Goal: Communication & Community: Answer question/provide support

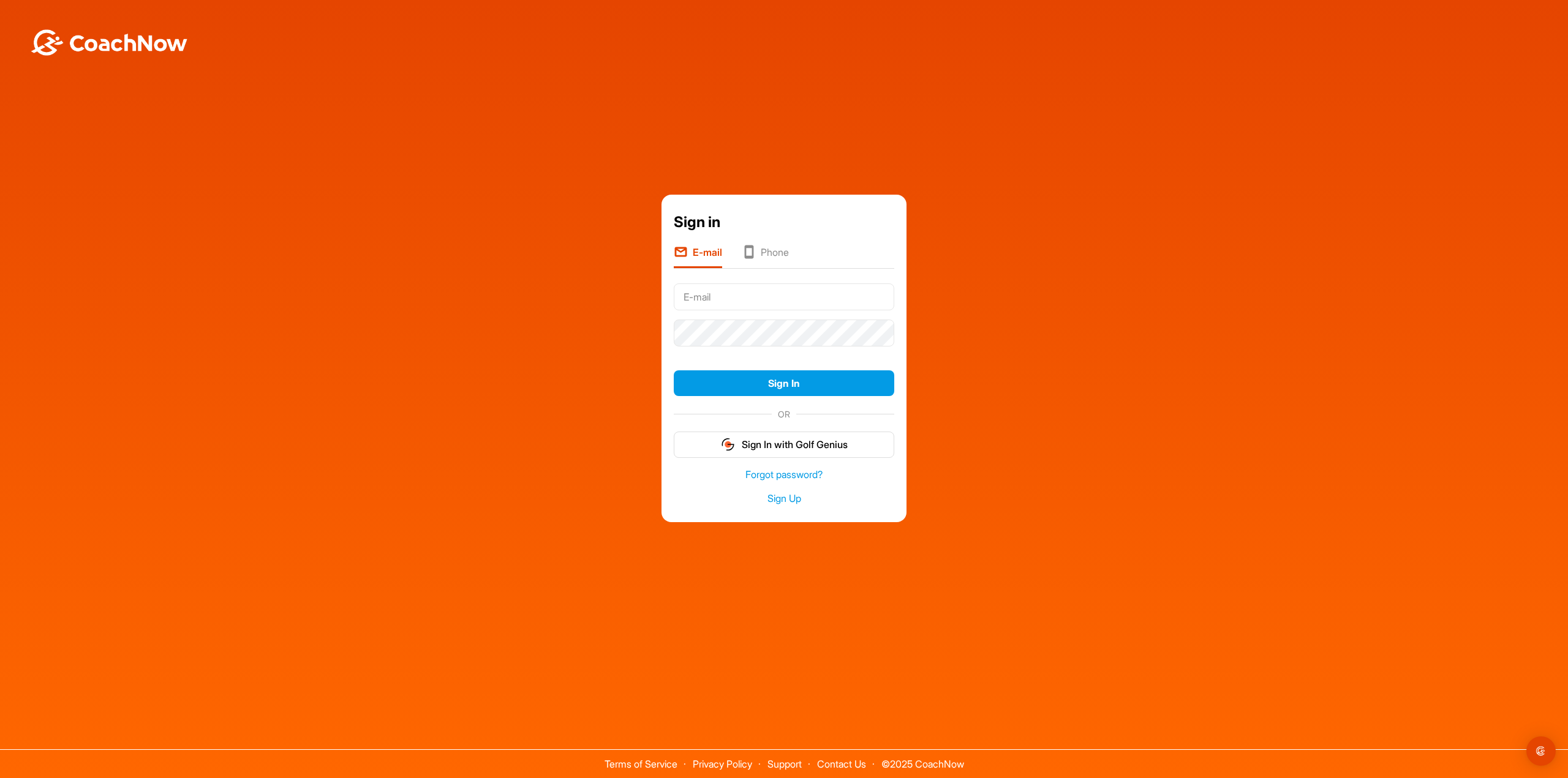
click at [0, 777] on com-1password-button at bounding box center [0, 778] width 0 height 0
type input "[EMAIL_ADDRESS][DOMAIN_NAME]"
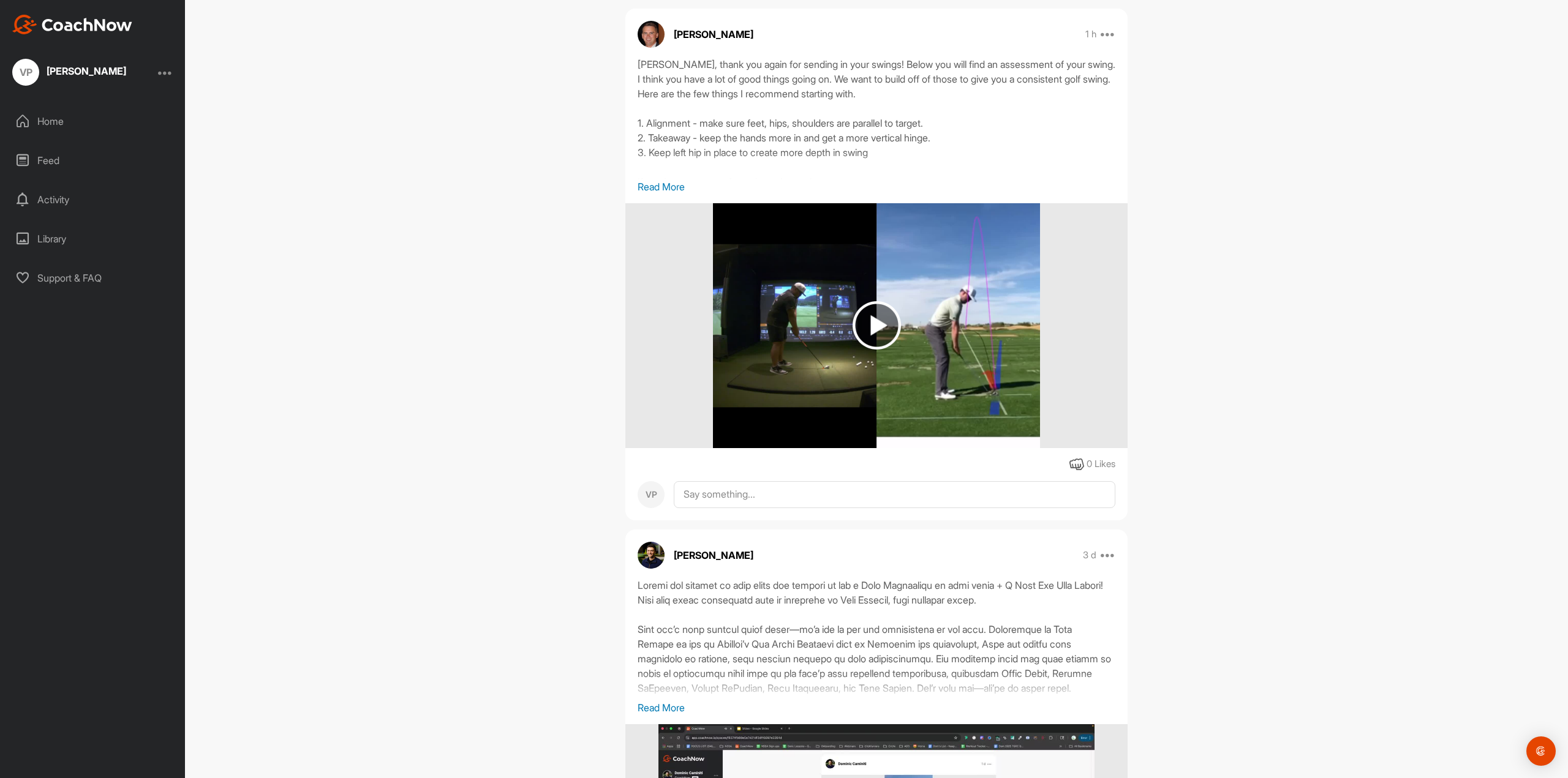
scroll to position [429, 0]
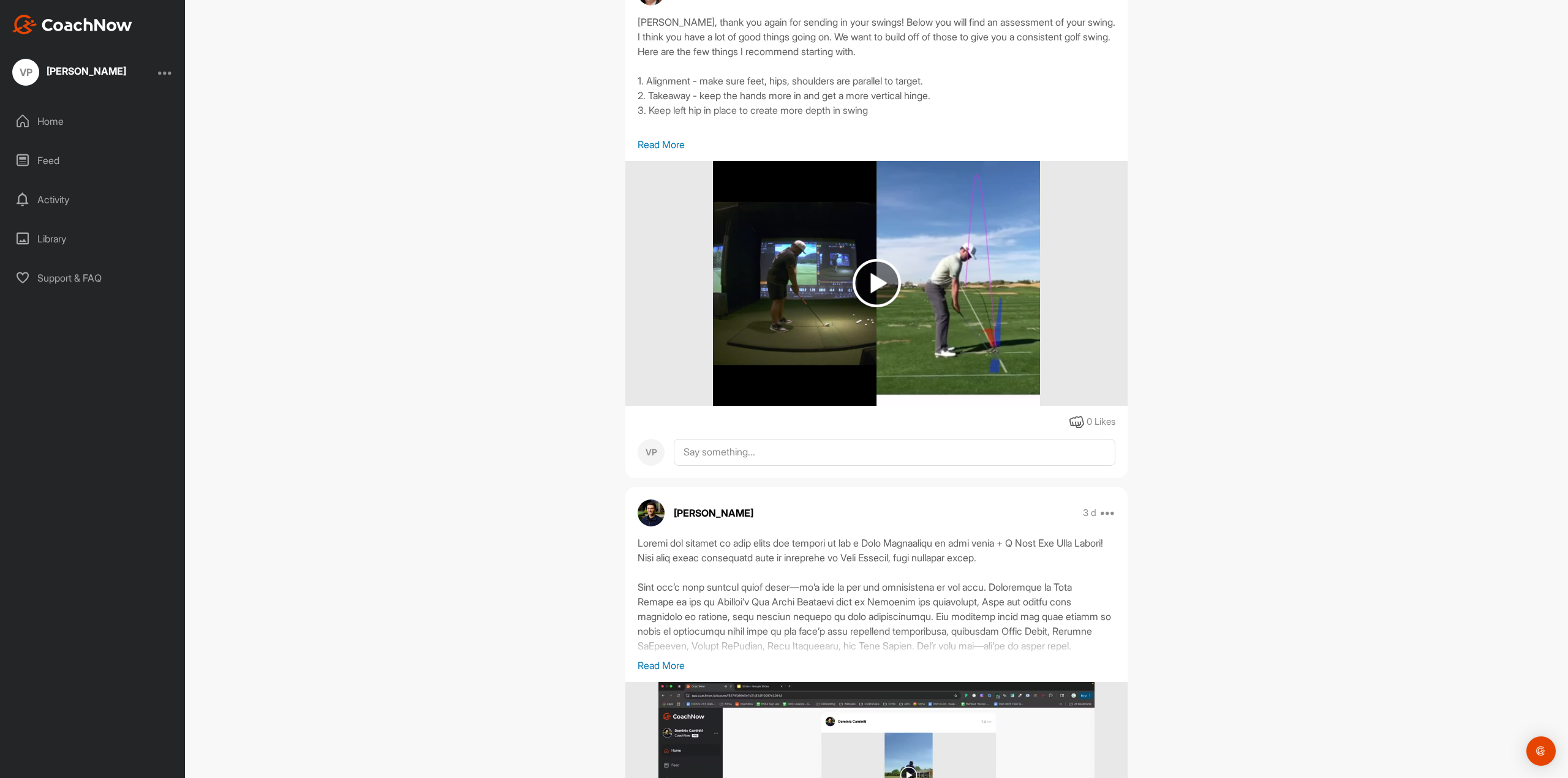
click at [683, 152] on p "Read More" at bounding box center [876, 144] width 478 height 14
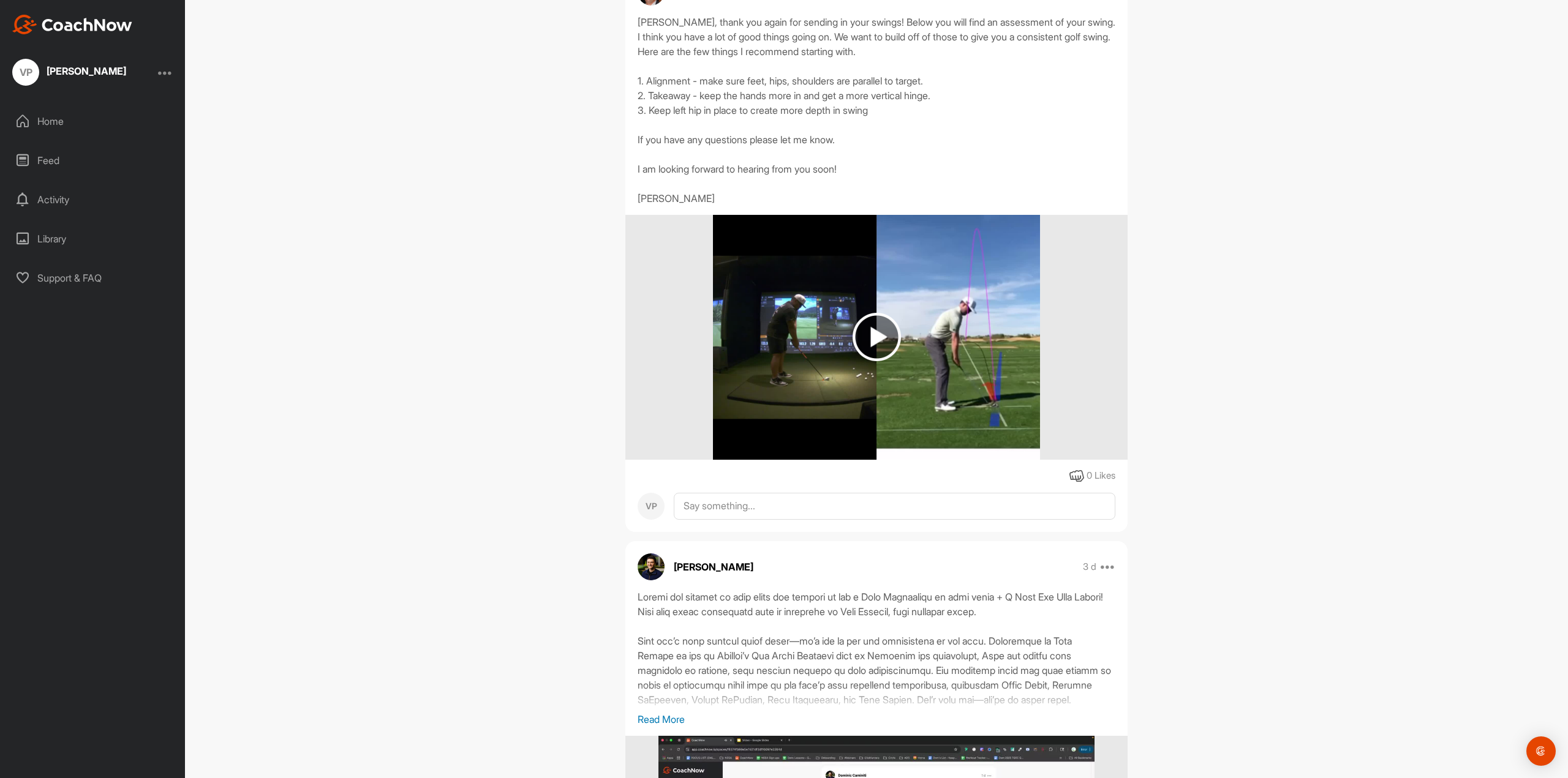
click at [869, 361] on img at bounding box center [876, 337] width 48 height 48
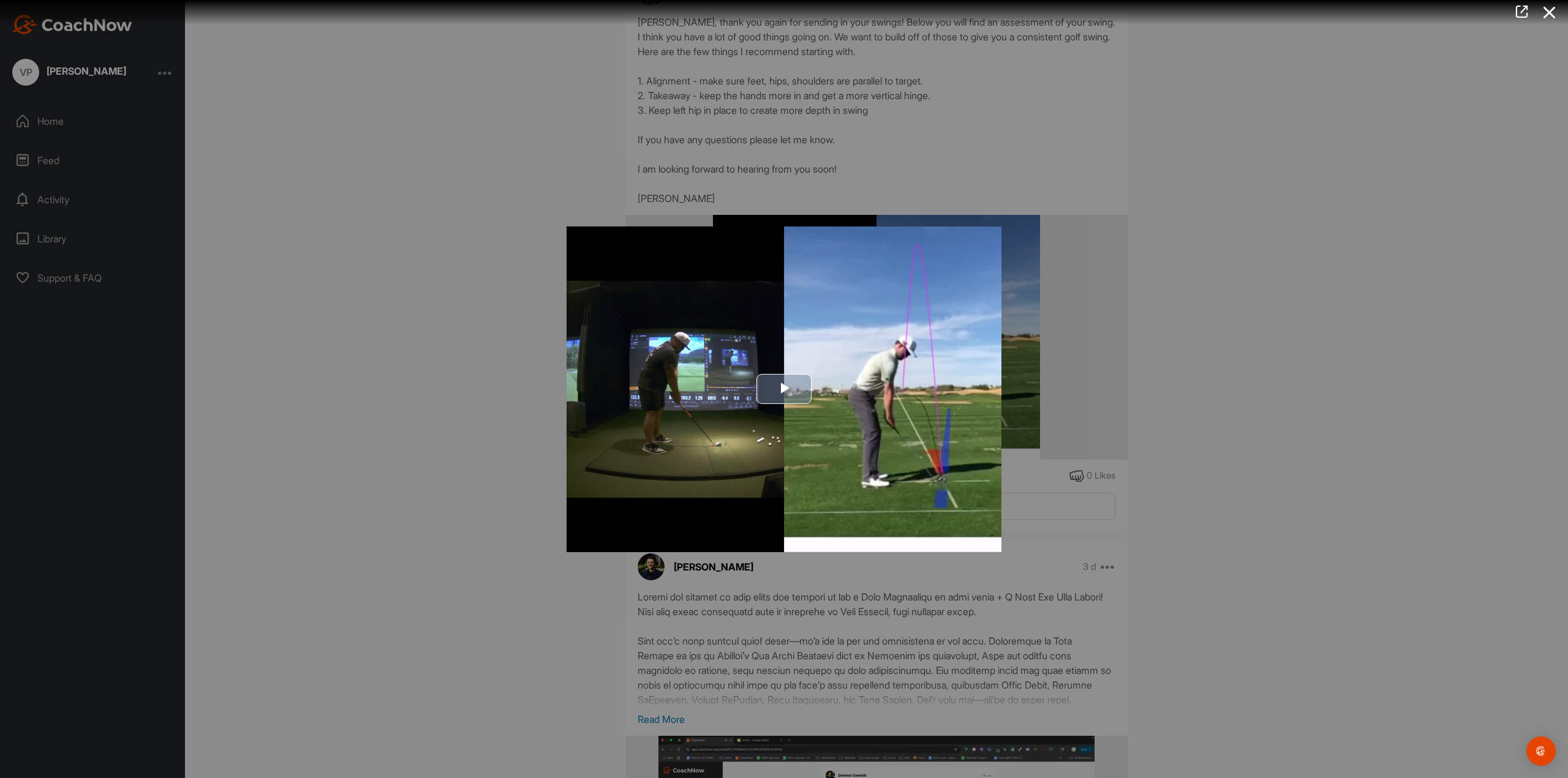
click at [784, 389] on span "Video Player" at bounding box center [784, 389] width 0 height 0
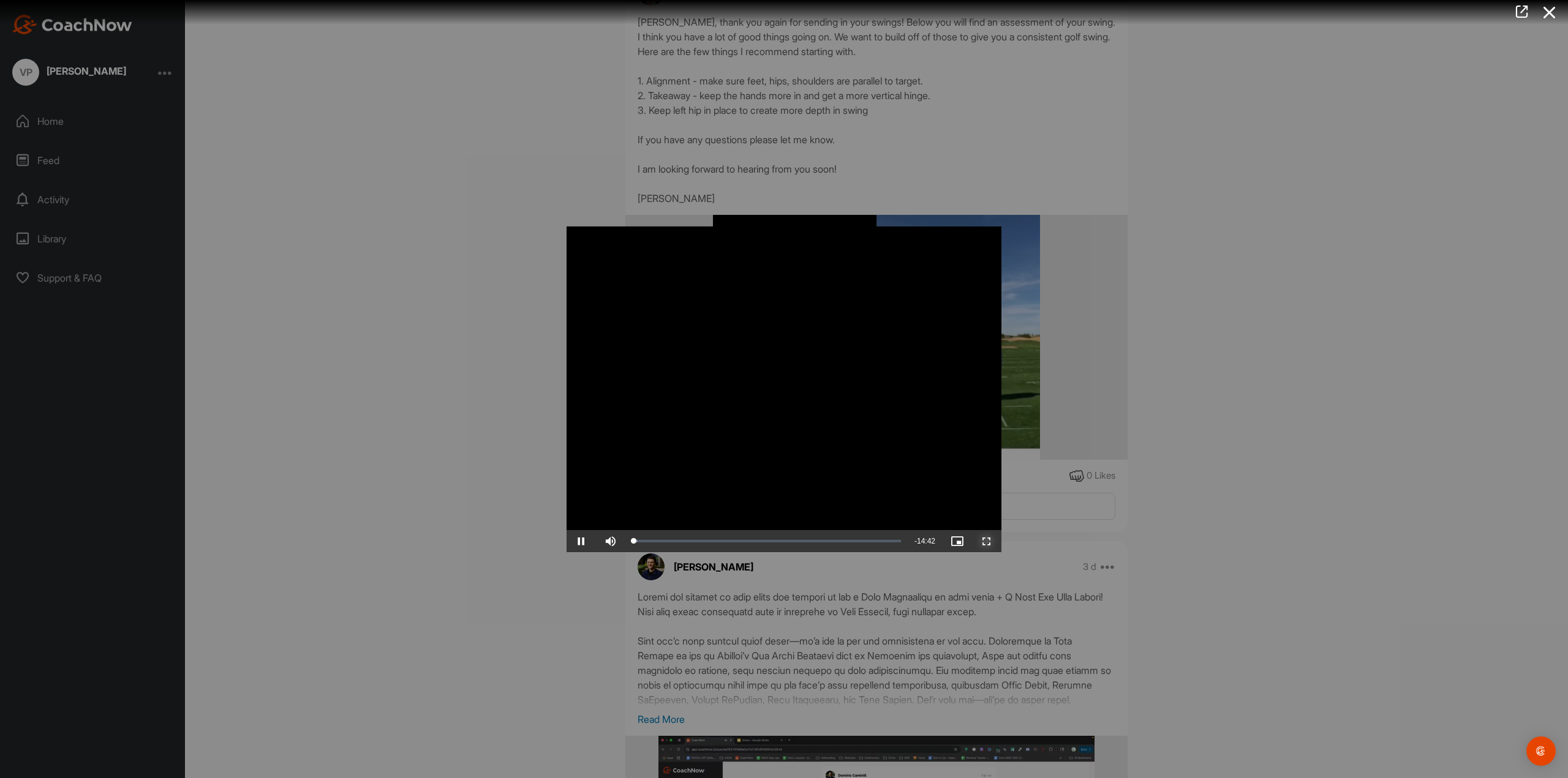
drag, startPoint x: 984, startPoint y: 548, endPoint x: 984, endPoint y: 622, distance: 74.0
click at [984, 541] on span "Video Player" at bounding box center [987, 541] width 30 height 0
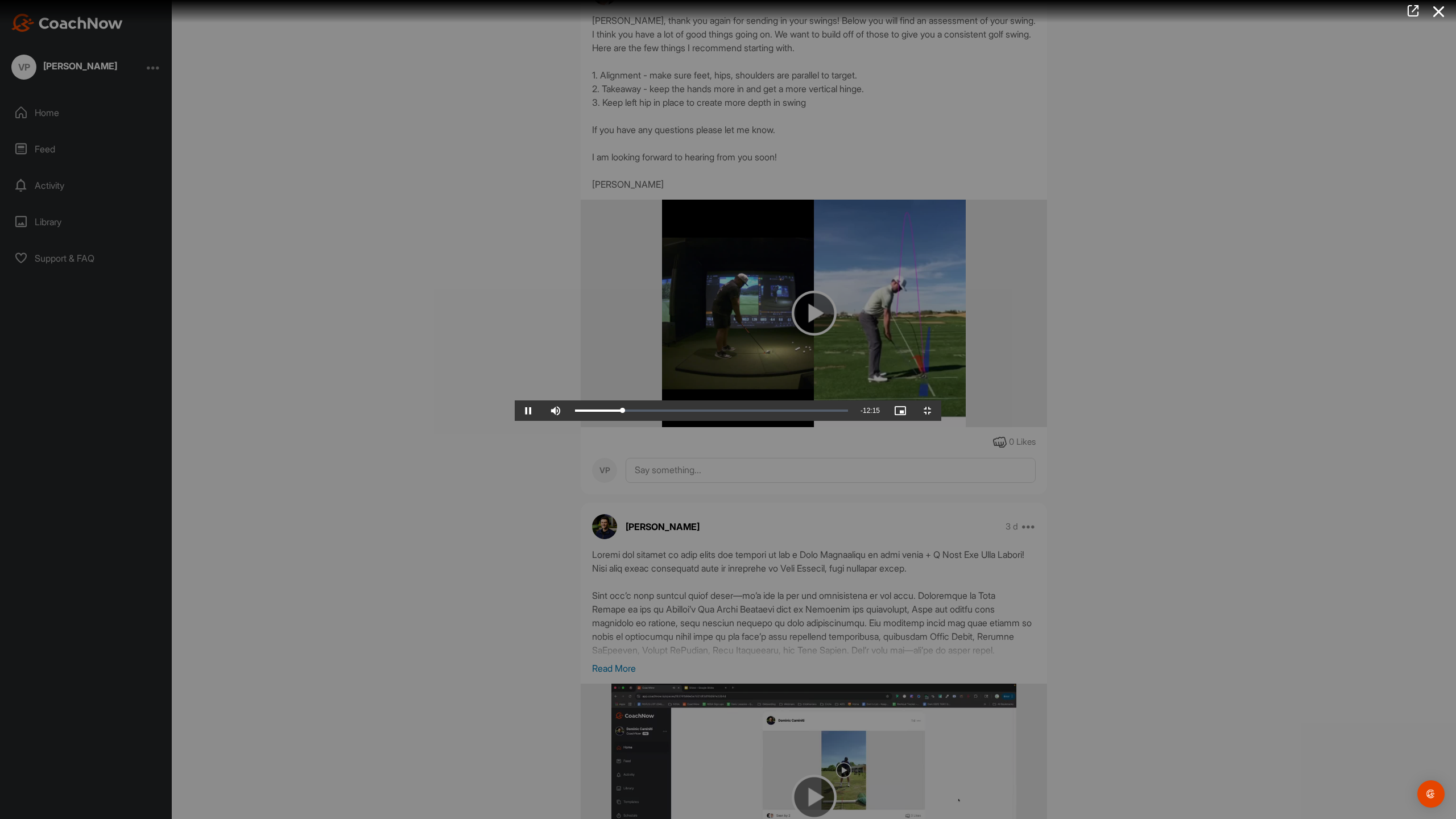
drag, startPoint x: 740, startPoint y: 584, endPoint x: 738, endPoint y: 570, distance: 14.1
click at [737, 421] on video "Video Player" at bounding box center [728, 409] width 427 height 23
click at [515, 398] on video "Video Player" at bounding box center [728, 409] width 427 height 23
click at [764, 421] on div "Loaded : 55.62% 07:58 08:12" at bounding box center [713, 410] width 289 height 20
click at [757, 413] on div "Loaded : 55.62% 07:53 07:59" at bounding box center [713, 411] width 277 height 3
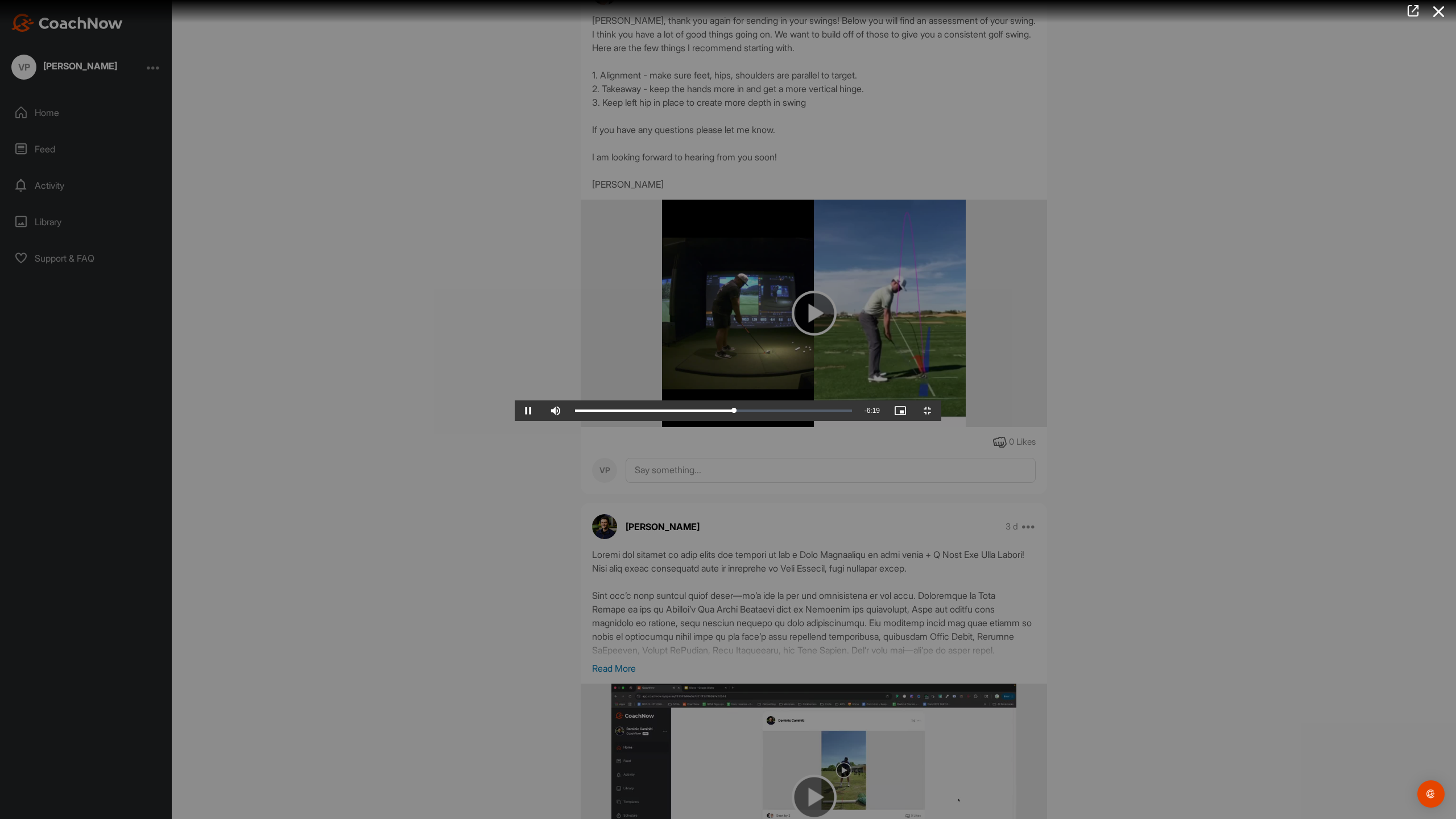
click at [941, 421] on video "Video Player" at bounding box center [728, 409] width 427 height 23
click at [793, 421] on div "Loaded : 57.49% 08:19 08:31" at bounding box center [713, 410] width 289 height 20
click at [787, 421] on video "Video Player" at bounding box center [728, 409] width 427 height 23
click at [847, 421] on div "Loaded : 68.88% 08:53 10:10" at bounding box center [713, 410] width 289 height 20
click at [826, 421] on div "Loaded : 68.95% 08:41 08:56" at bounding box center [713, 410] width 289 height 20
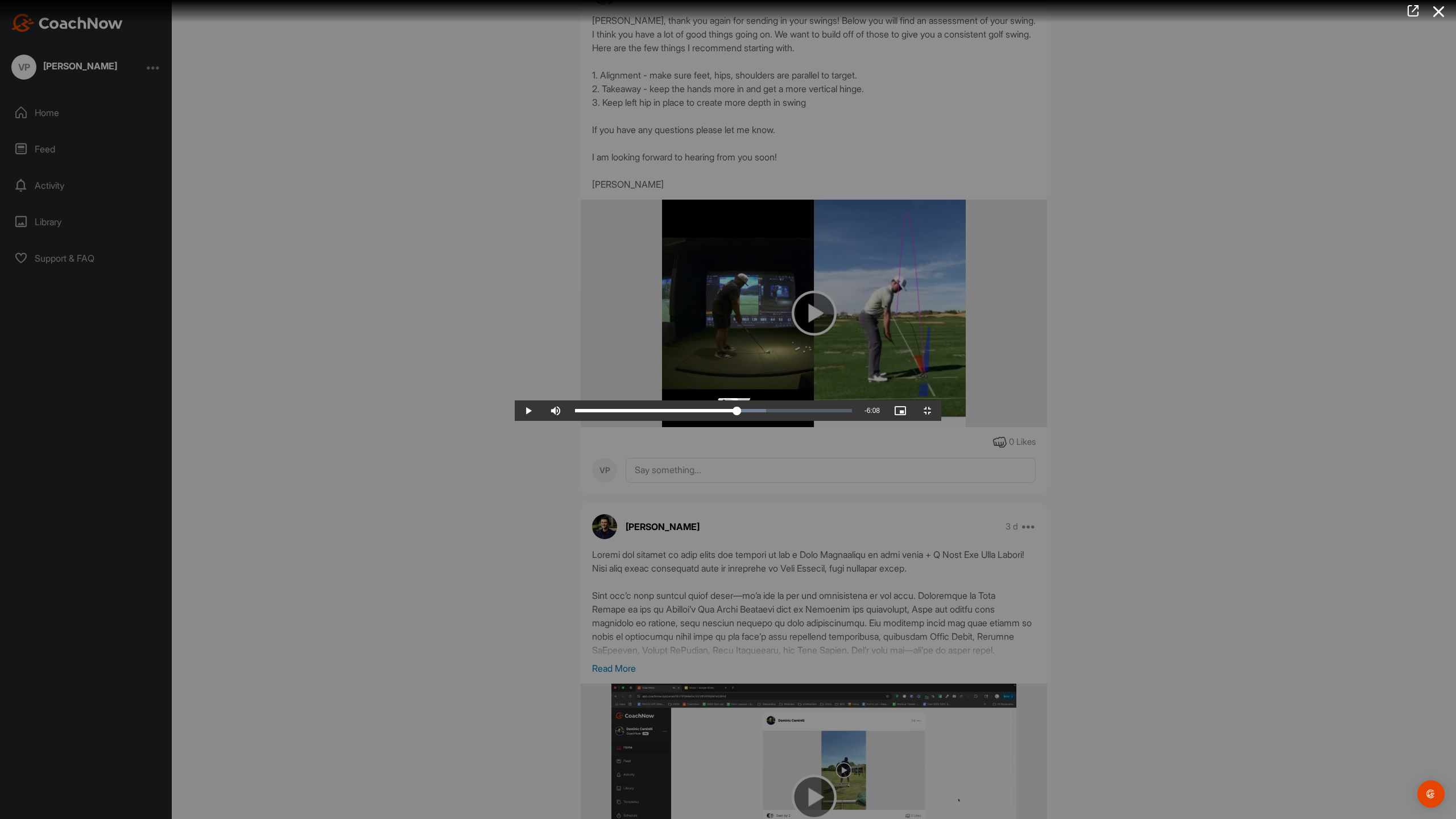
click at [798, 421] on div "Loaded : 68.95% 08:22 08:41" at bounding box center [713, 410] width 289 height 20
click at [764, 421] on div "Loaded : 68.95% 08:07 08:22" at bounding box center [713, 410] width 289 height 20
click at [941, 411] on span "Video Player" at bounding box center [927, 411] width 27 height 0
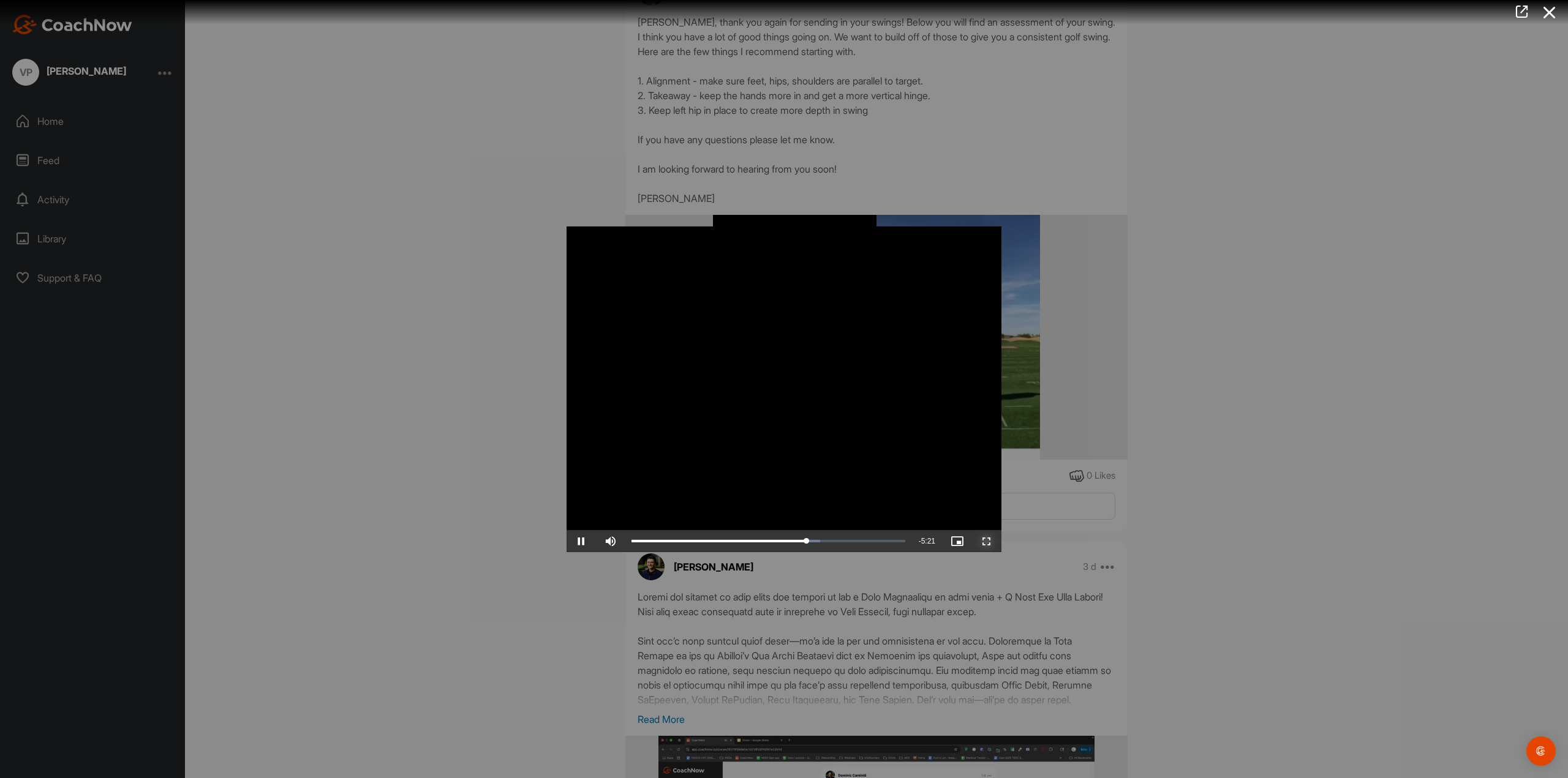
click at [982, 541] on span "Video Player" at bounding box center [987, 541] width 30 height 0
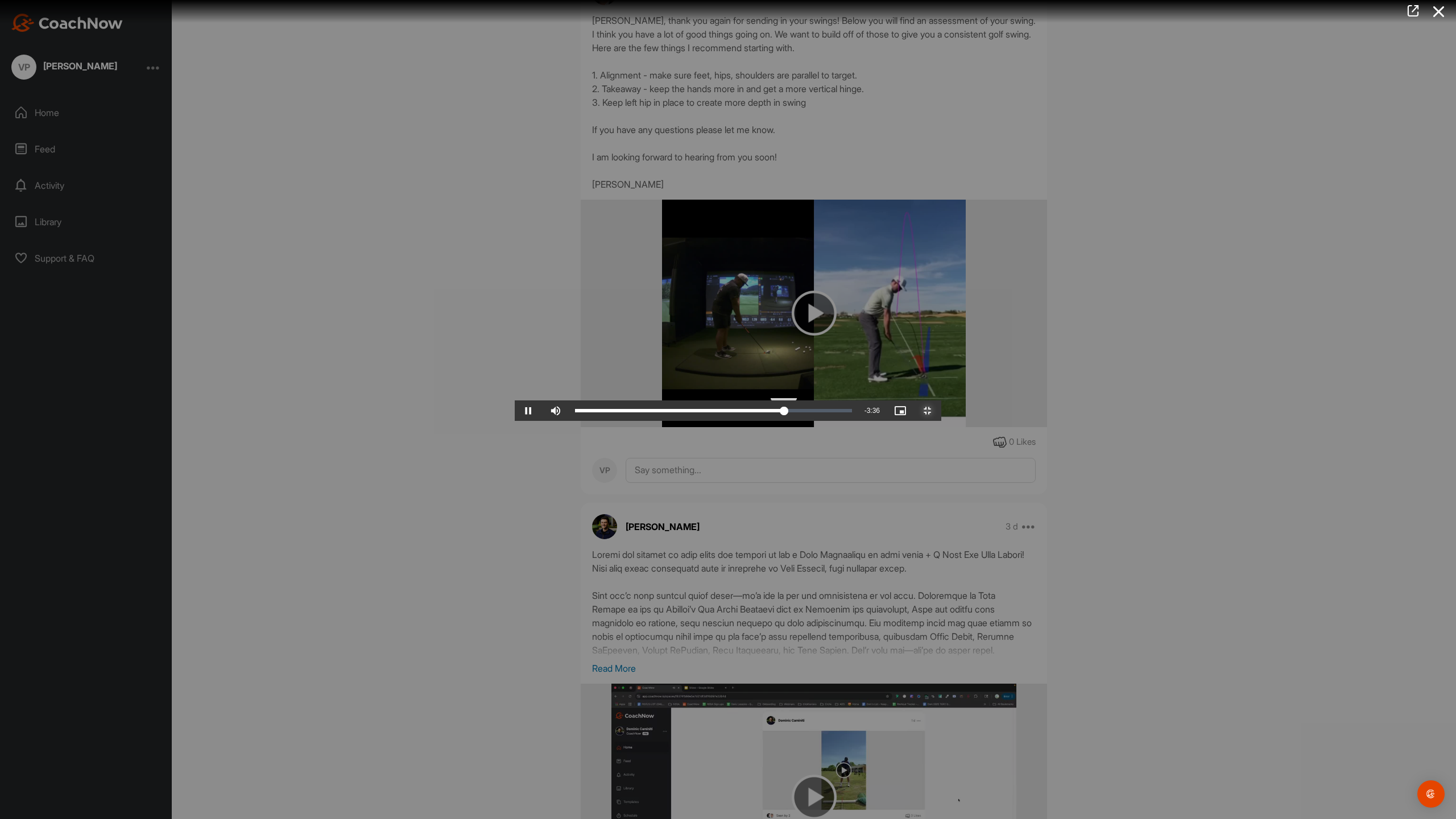
click at [858, 421] on div "Loaded : 76.13% 10:36 11:13" at bounding box center [713, 410] width 289 height 20
click at [858, 421] on div "Loaded : 76.13% 09:57 10:35" at bounding box center [713, 410] width 289 height 20
click at [754, 413] on div "09:36" at bounding box center [664, 411] width 179 height 3
click at [569, 421] on div "31%" at bounding box center [586, 410] width 34 height 20
click at [941, 411] on span "Video Player" at bounding box center [927, 411] width 27 height 0
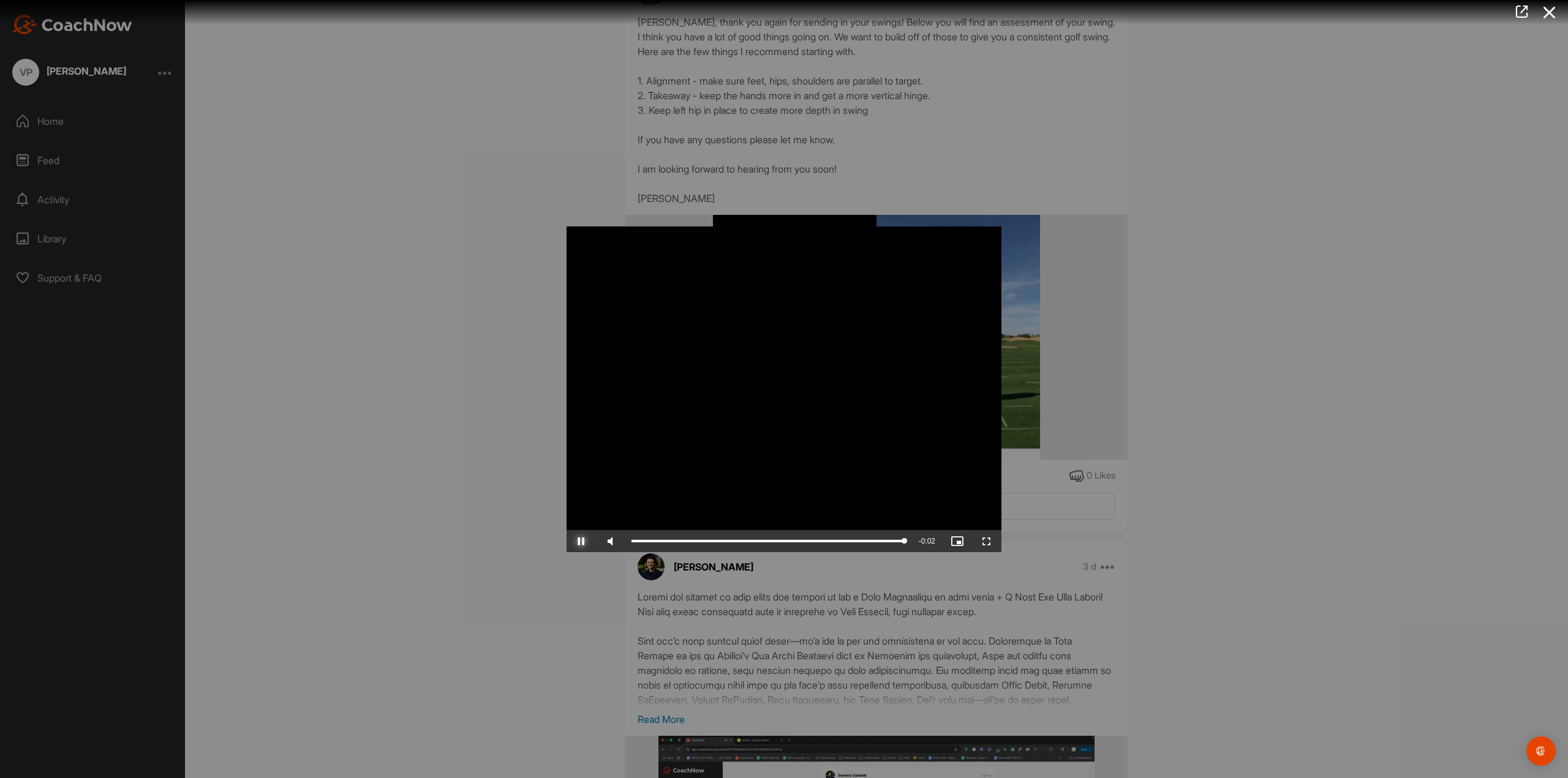
click at [583, 541] on span "Video Player" at bounding box center [581, 541] width 30 height 0
click at [1197, 471] on div at bounding box center [784, 389] width 1568 height 778
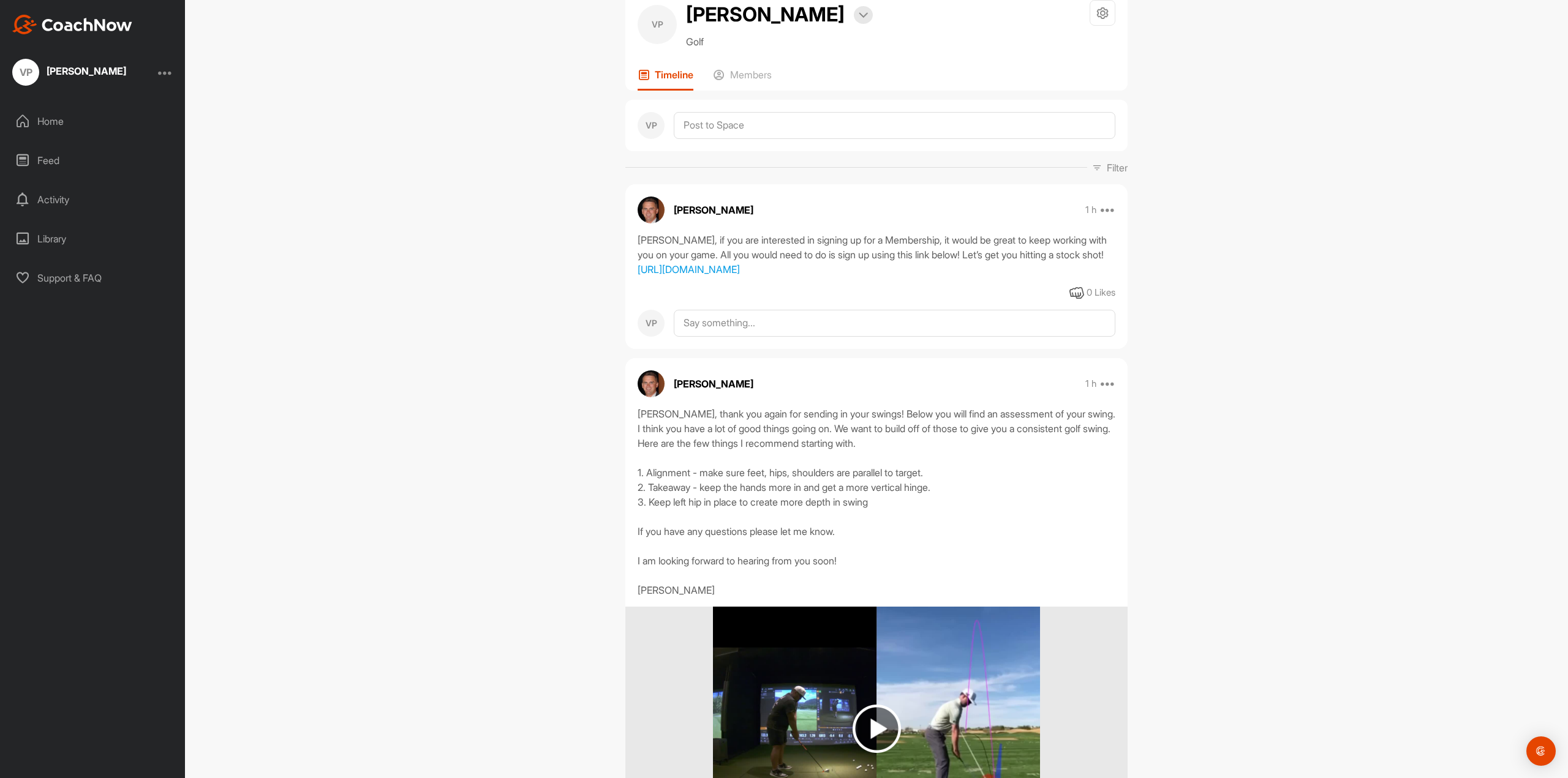
scroll to position [0, 0]
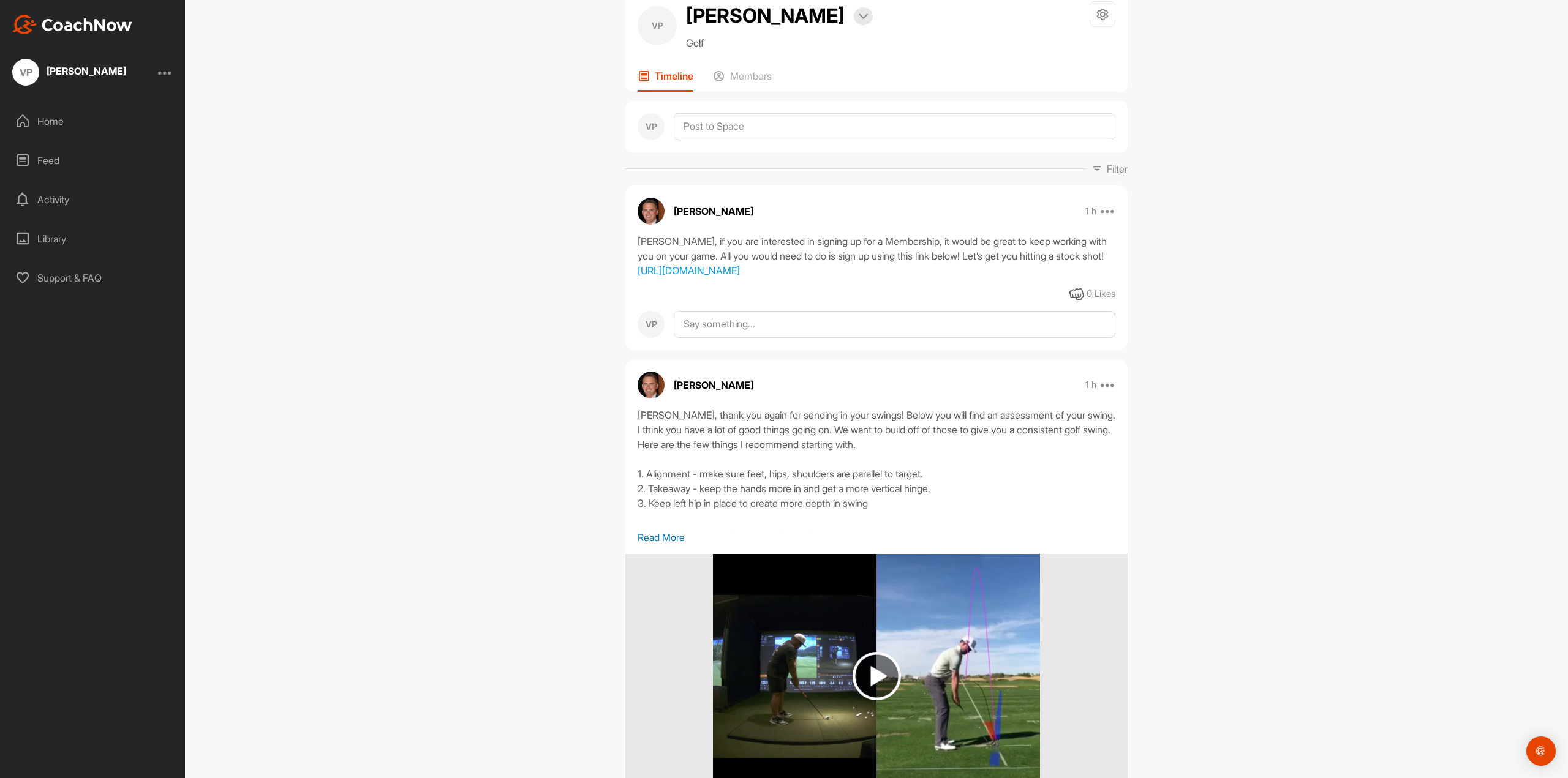
scroll to position [306, 0]
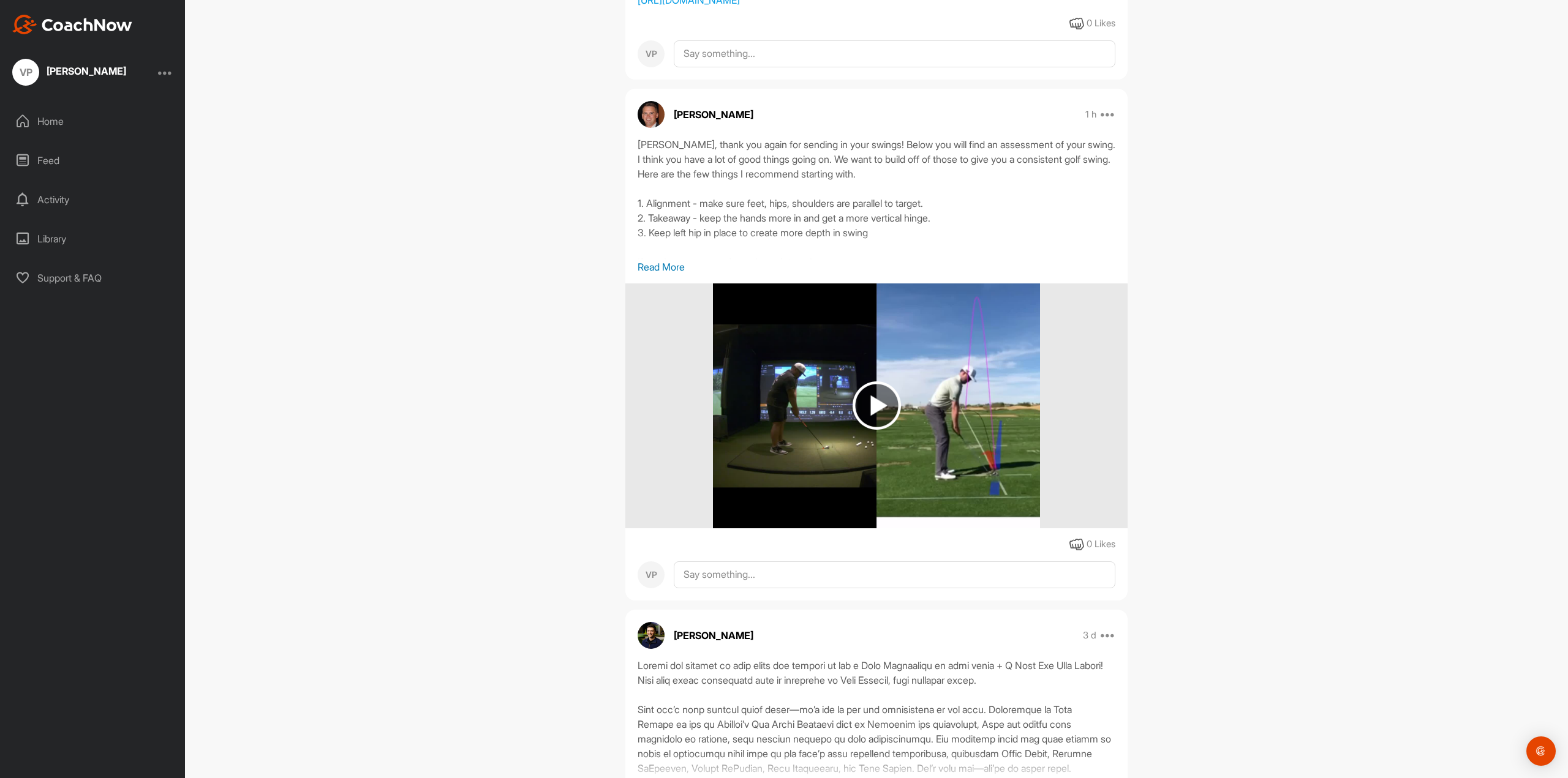
click at [1055, 518] on div at bounding box center [876, 406] width 502 height 245
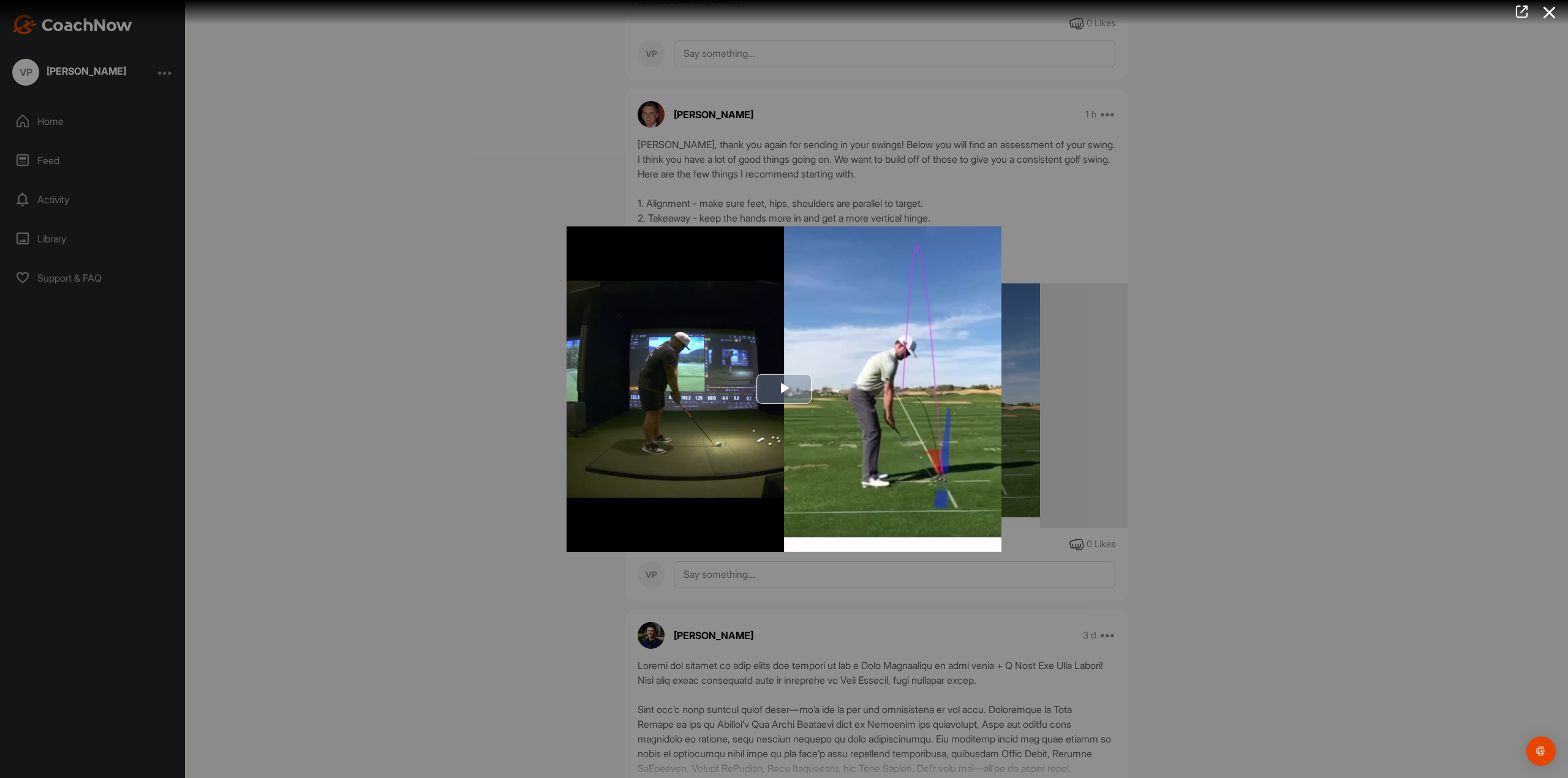
click at [784, 389] on span "Video Player" at bounding box center [784, 389] width 0 height 0
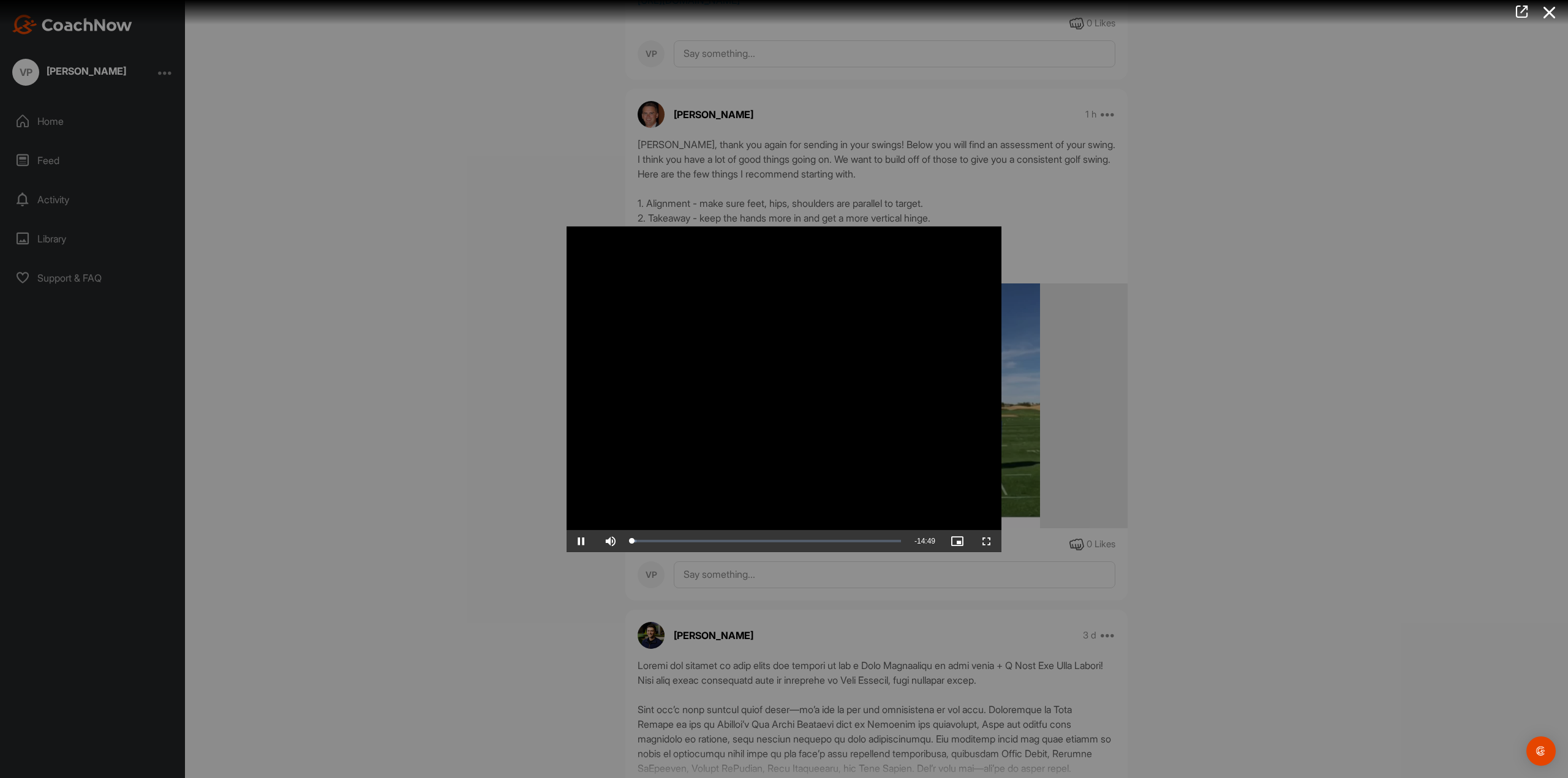
click at [854, 418] on video "Video Player" at bounding box center [784, 388] width 435 height 326
click at [987, 541] on span "Video Player" at bounding box center [987, 541] width 30 height 0
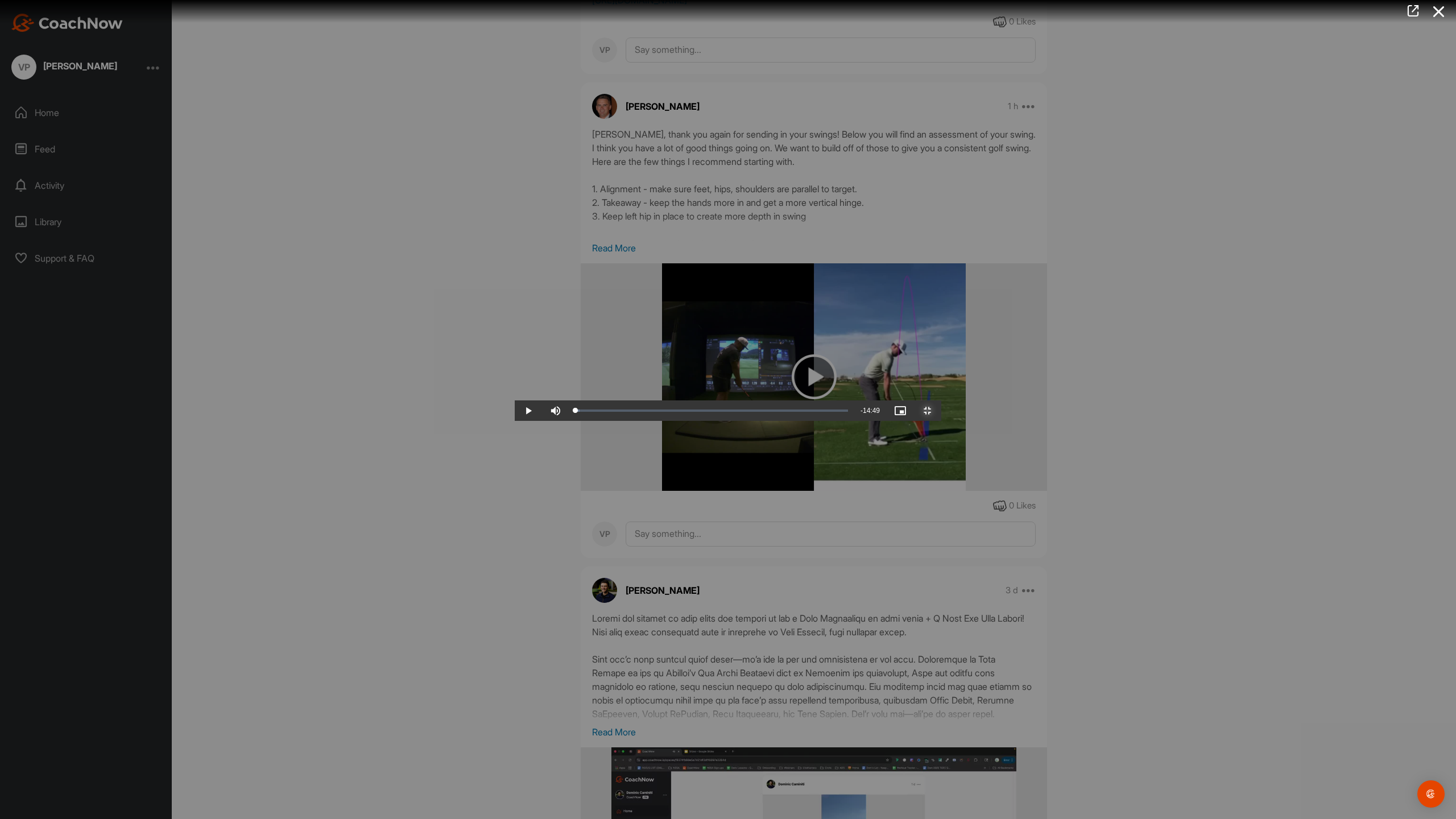
click at [941, 411] on span "Video Player" at bounding box center [927, 411] width 27 height 0
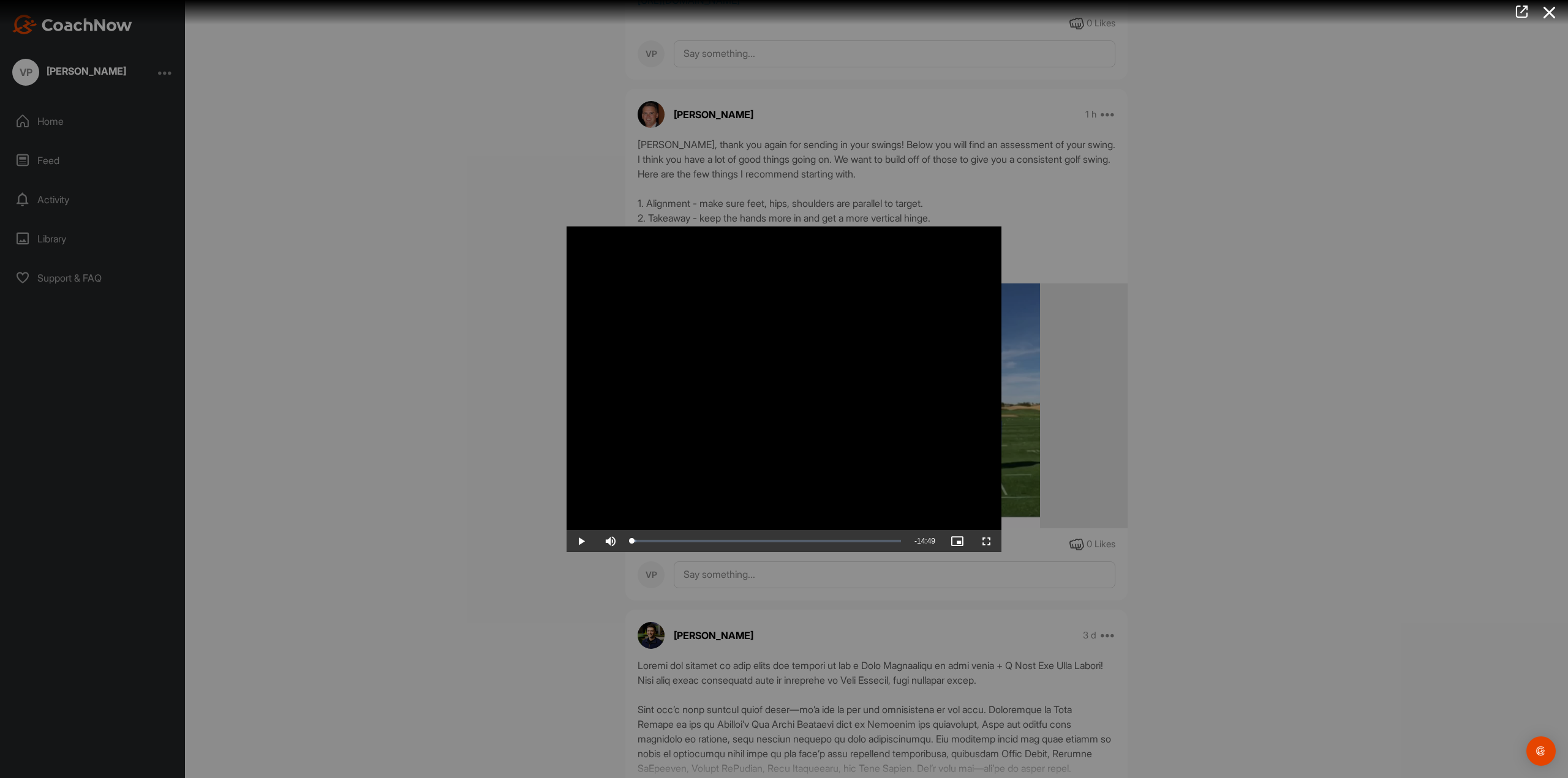
click at [1251, 519] on div at bounding box center [784, 389] width 1568 height 778
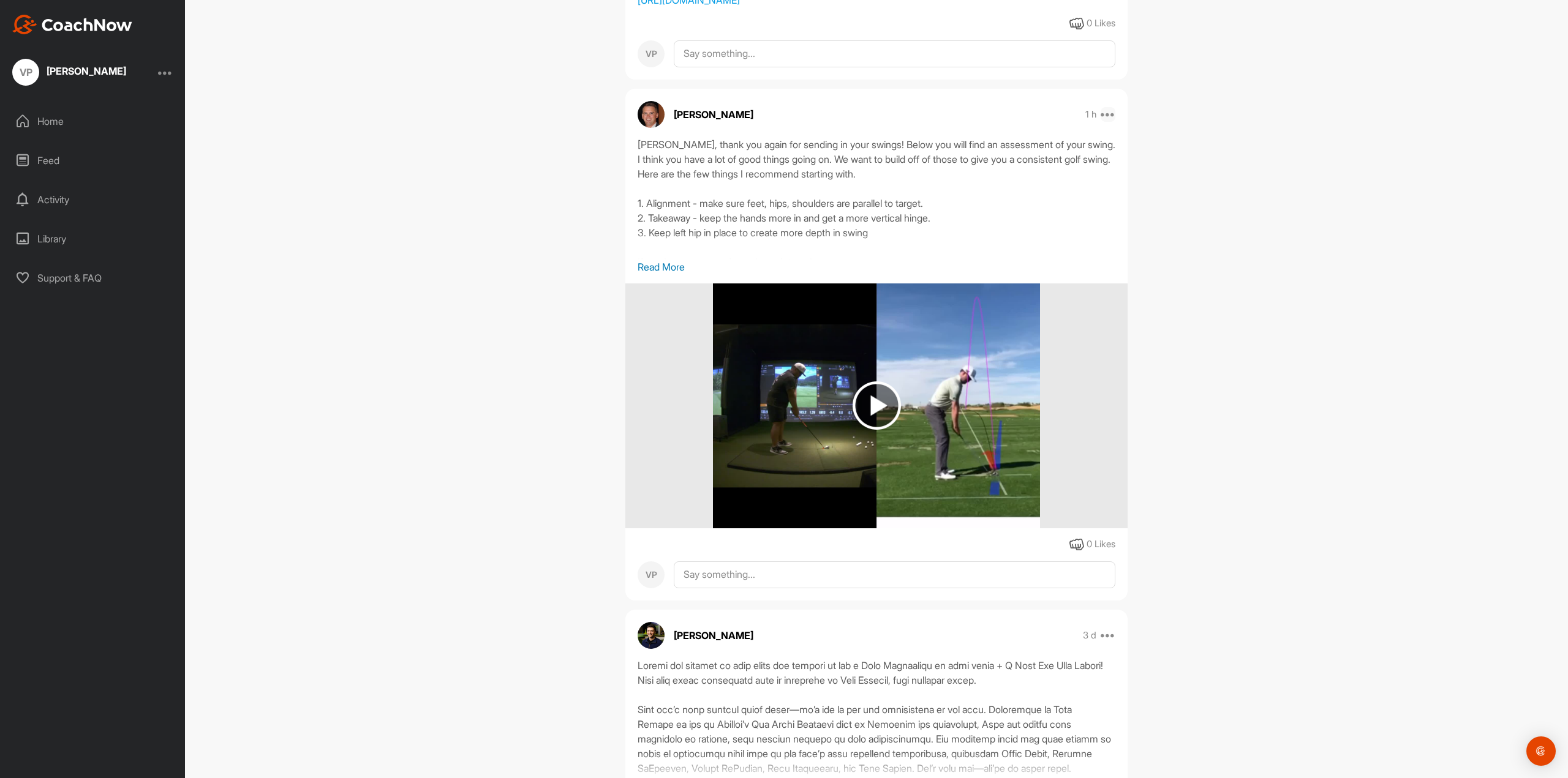
click at [1104, 122] on icon at bounding box center [1108, 114] width 14 height 14
click at [1179, 193] on div "VP [PERSON_NAME] Bookings Golf Space Settings Your Notifications Leave Space Ti…" at bounding box center [877, 389] width 1383 height 778
click at [633, 274] on div "[PERSON_NAME], thank you again for sending in your swings! Below you will find …" at bounding box center [876, 206] width 502 height 137
click at [659, 274] on p "Read More" at bounding box center [876, 267] width 478 height 14
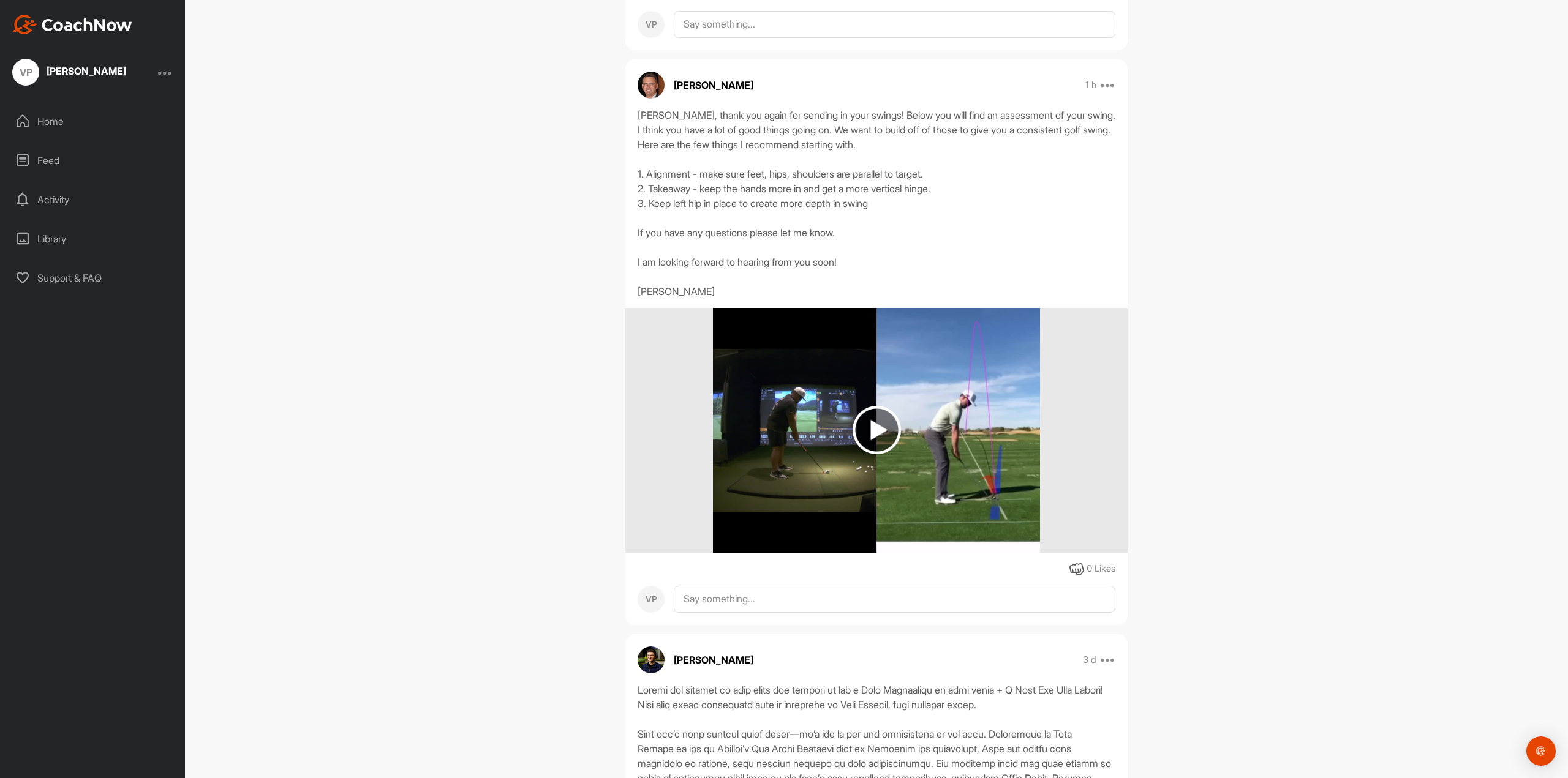
scroll to position [490, 0]
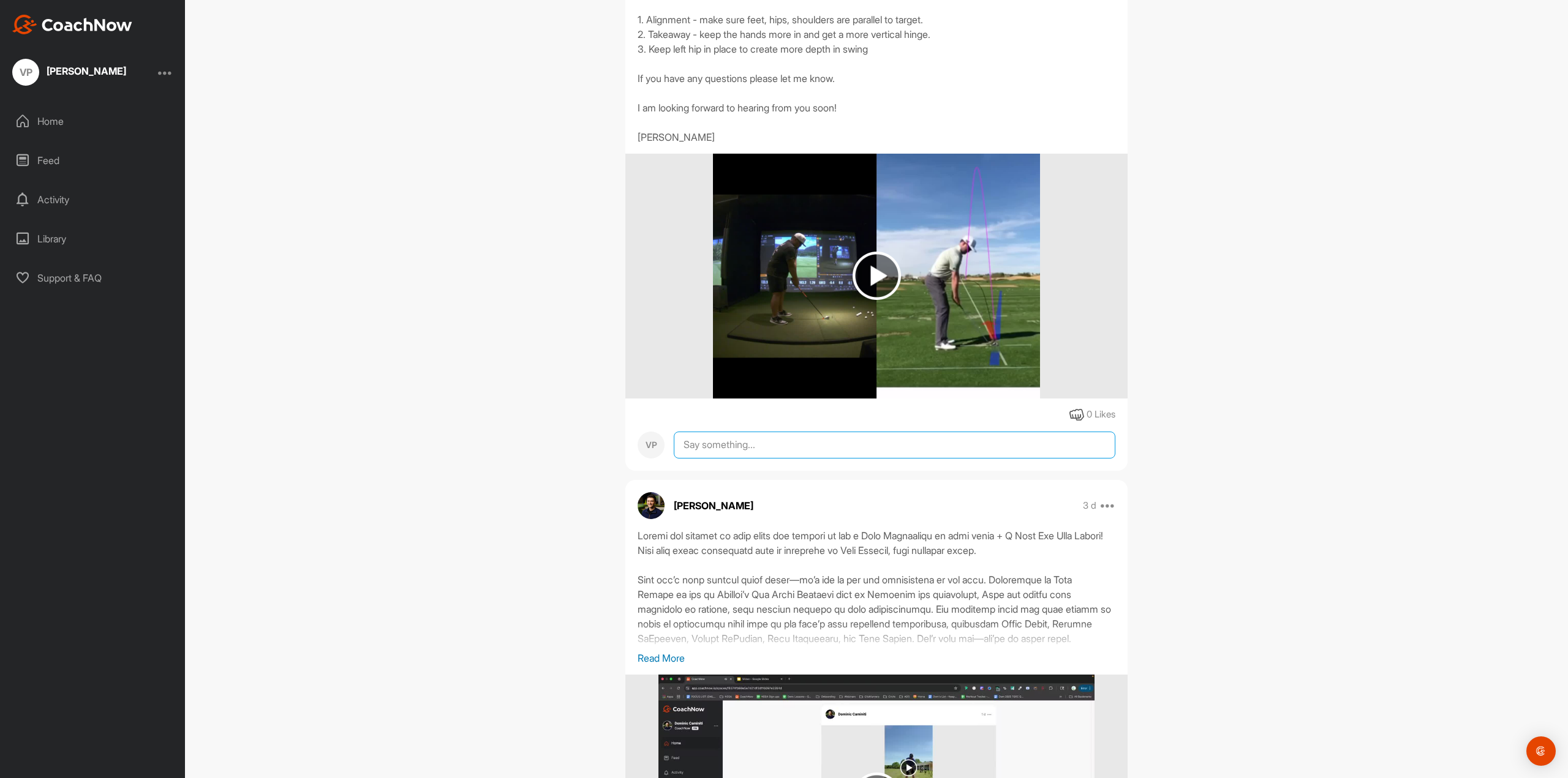
click at [748, 459] on textarea at bounding box center [894, 445] width 442 height 27
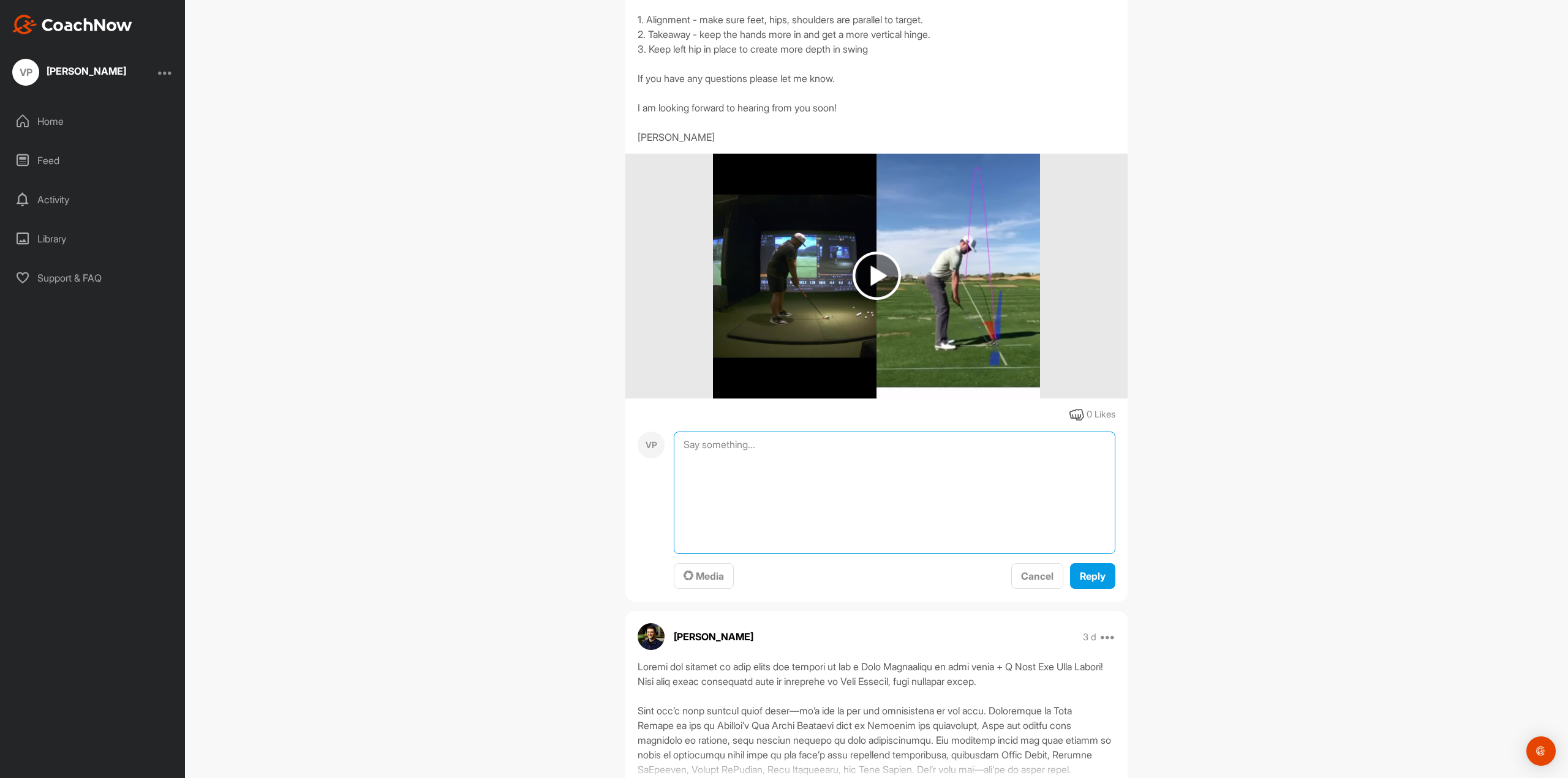
click at [766, 520] on textarea at bounding box center [894, 493] width 442 height 122
drag, startPoint x: 887, startPoint y: 532, endPoint x: 1112, endPoint y: 573, distance: 228.7
click at [1112, 573] on div "VP Thank you [PERSON_NAME]!! Definitely an eye opening swing assessment. Some o…" at bounding box center [876, 511] width 502 height 159
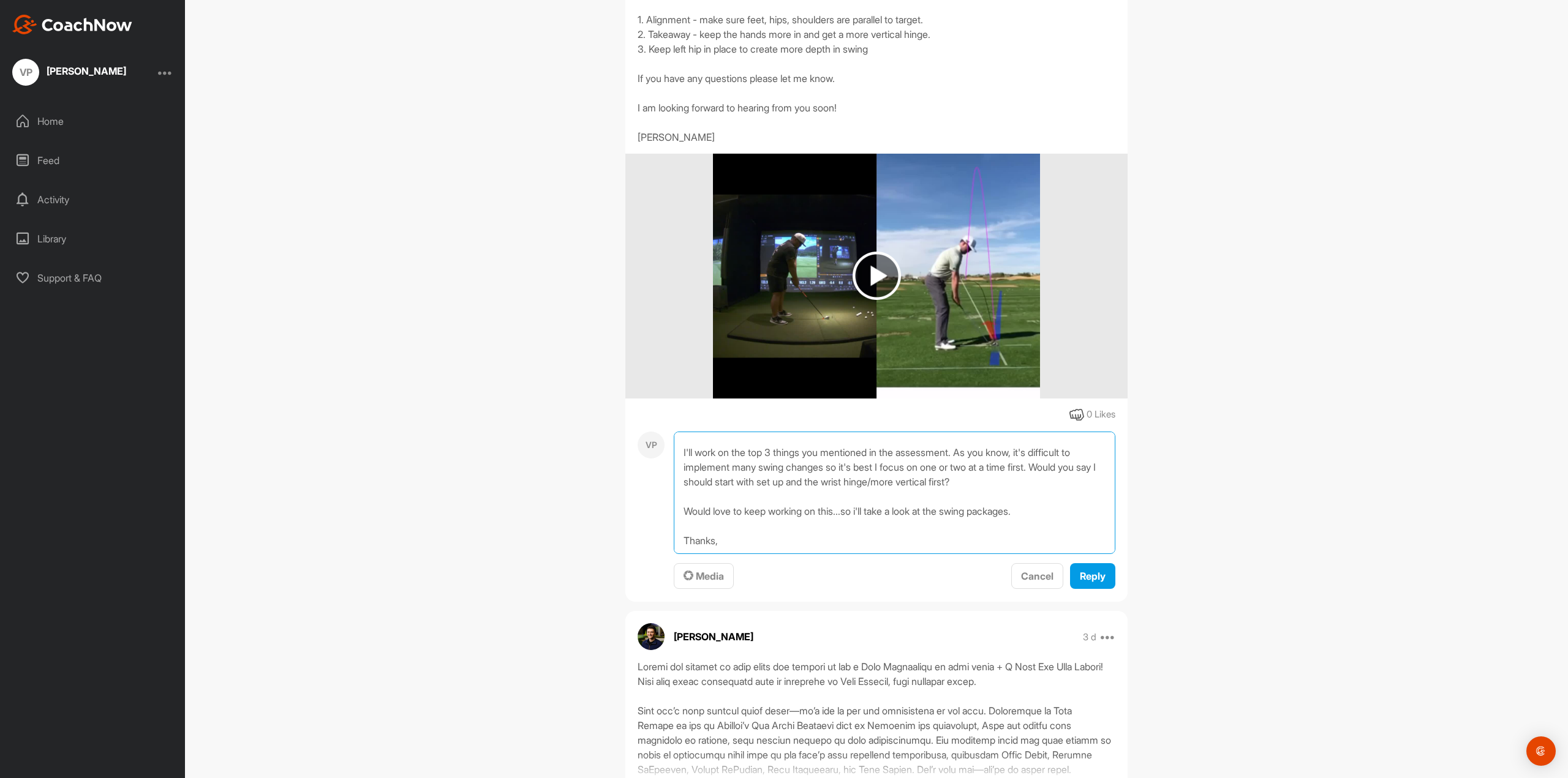
scroll to position [89, 0]
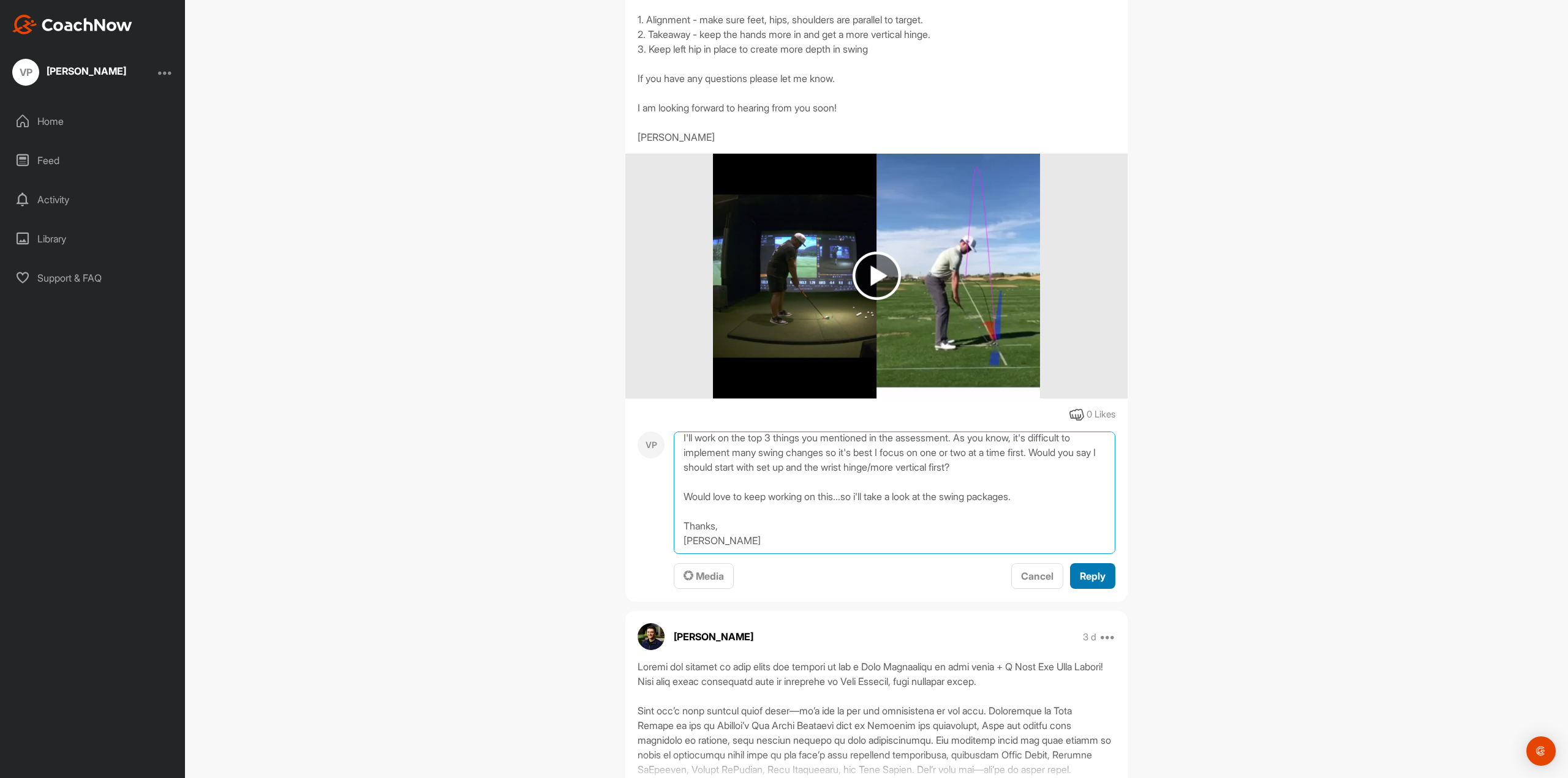
type textarea "Thank you [PERSON_NAME]!! Definitely an eye opening swing assessment. I've work…"
click at [1093, 590] on button "Reply" at bounding box center [1093, 577] width 45 height 26
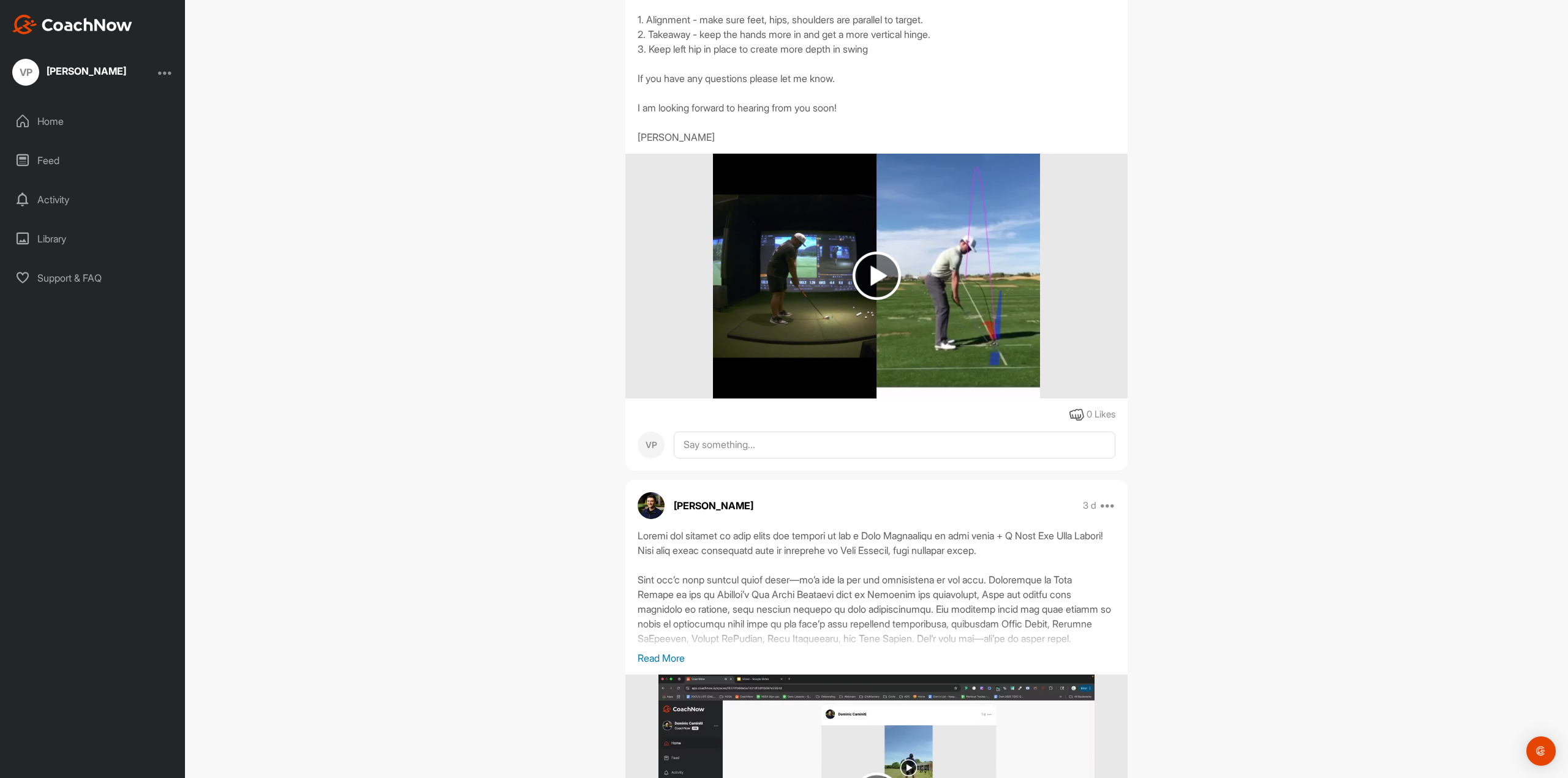
scroll to position [0, 0]
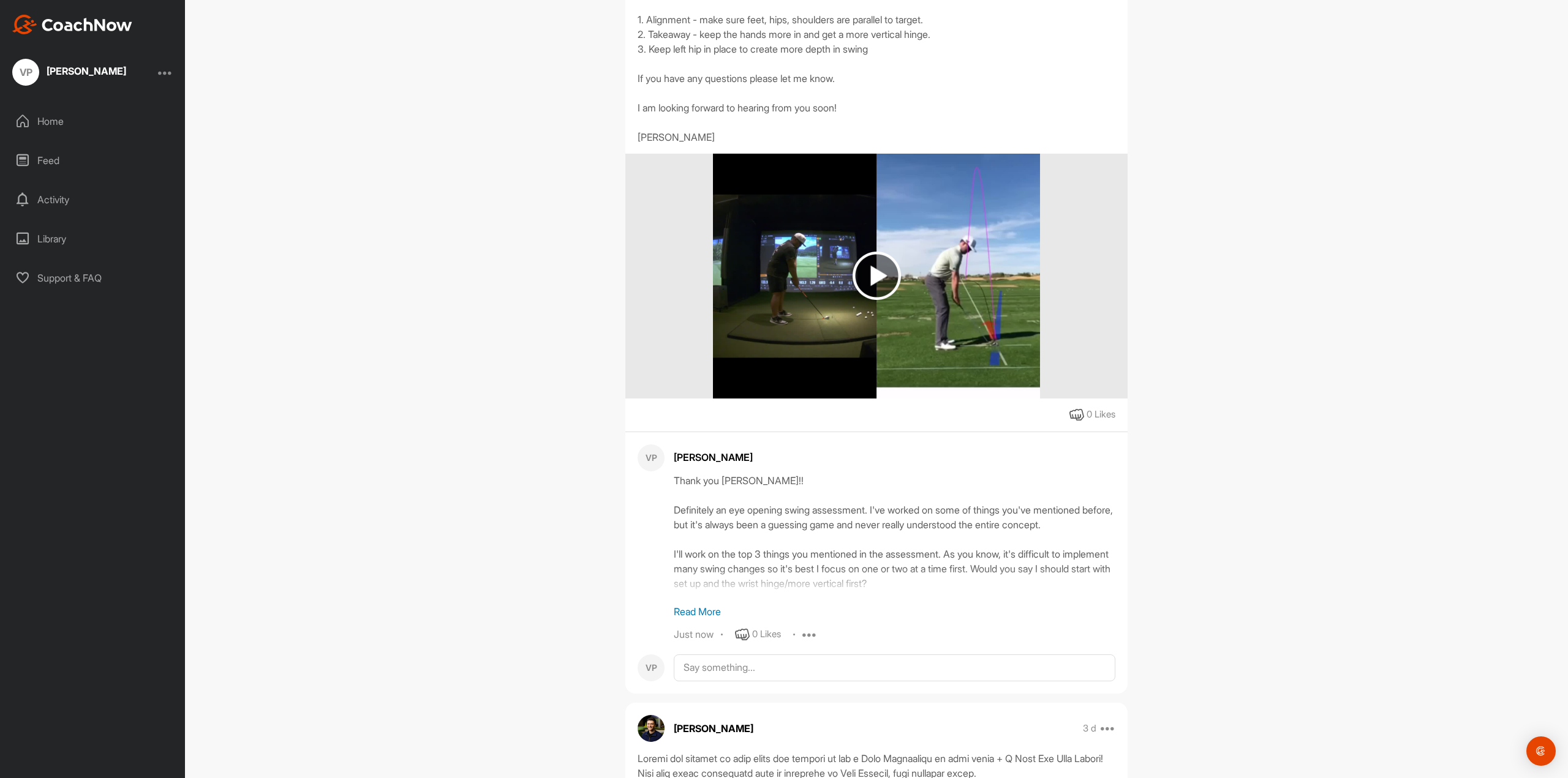
click at [702, 619] on p "Read More" at bounding box center [894, 611] width 442 height 14
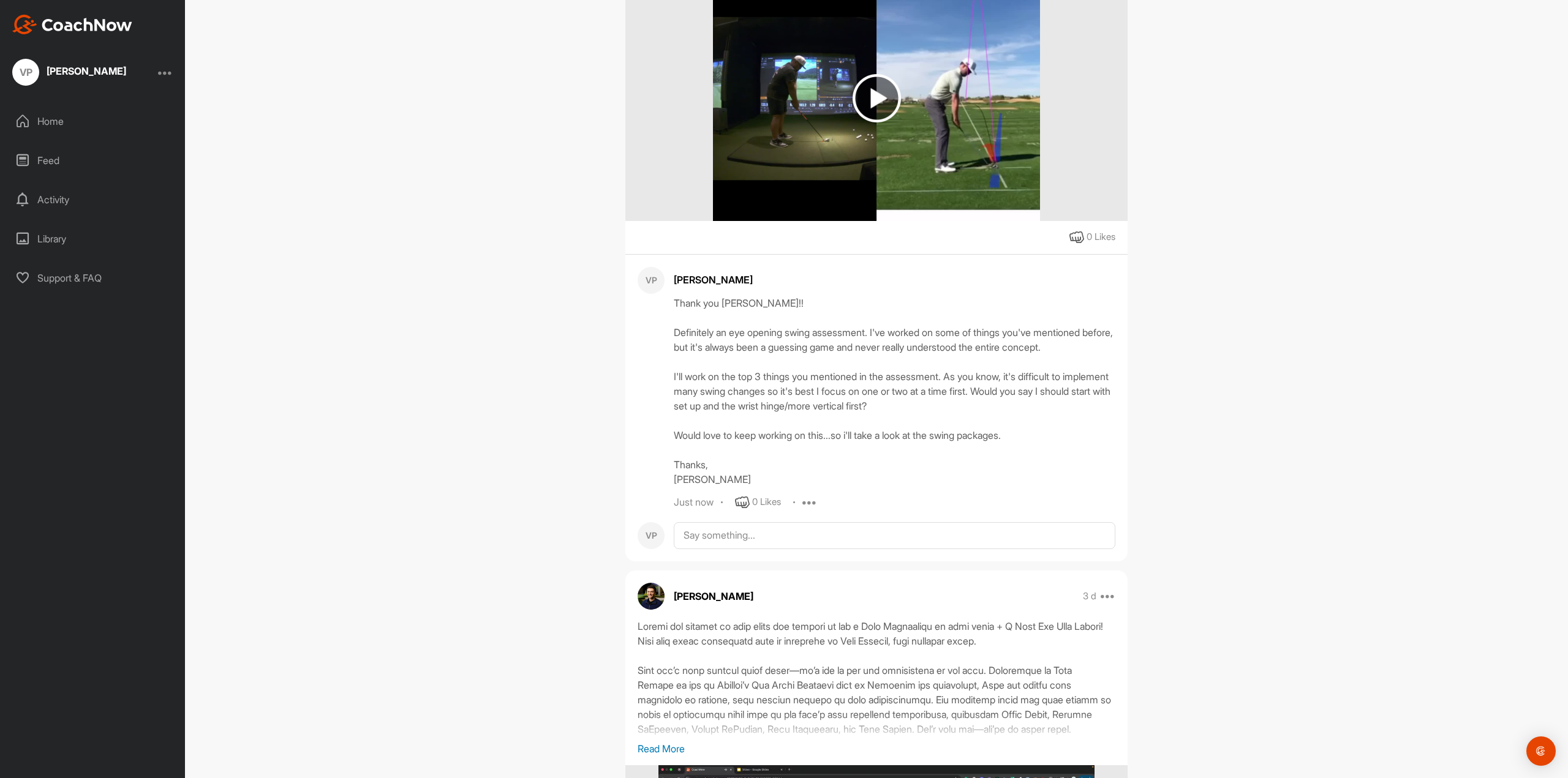
scroll to position [673, 0]
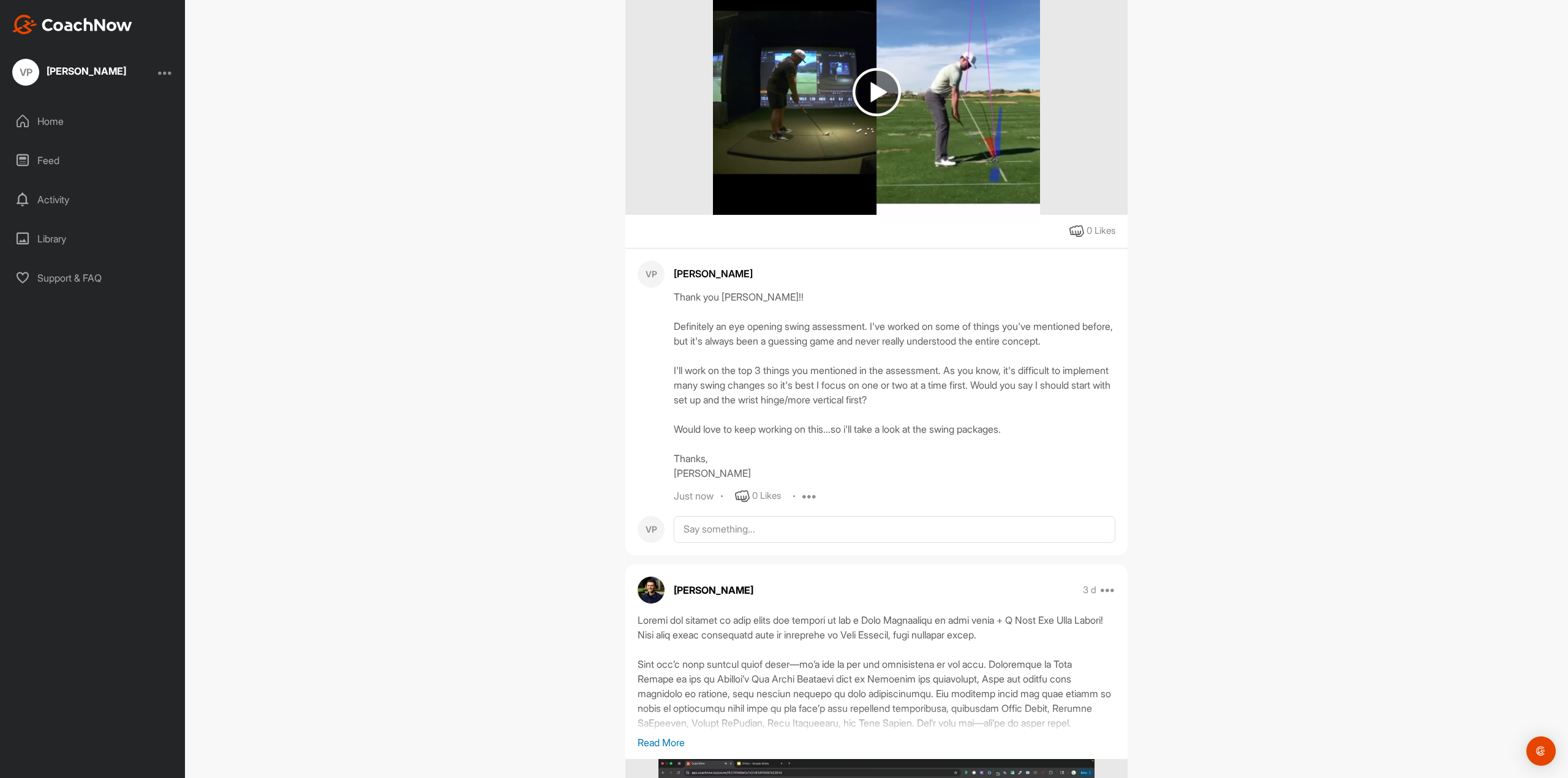
click at [808, 504] on icon at bounding box center [809, 496] width 14 height 14
click at [805, 544] on p "Edit" at bounding box center [808, 537] width 16 height 13
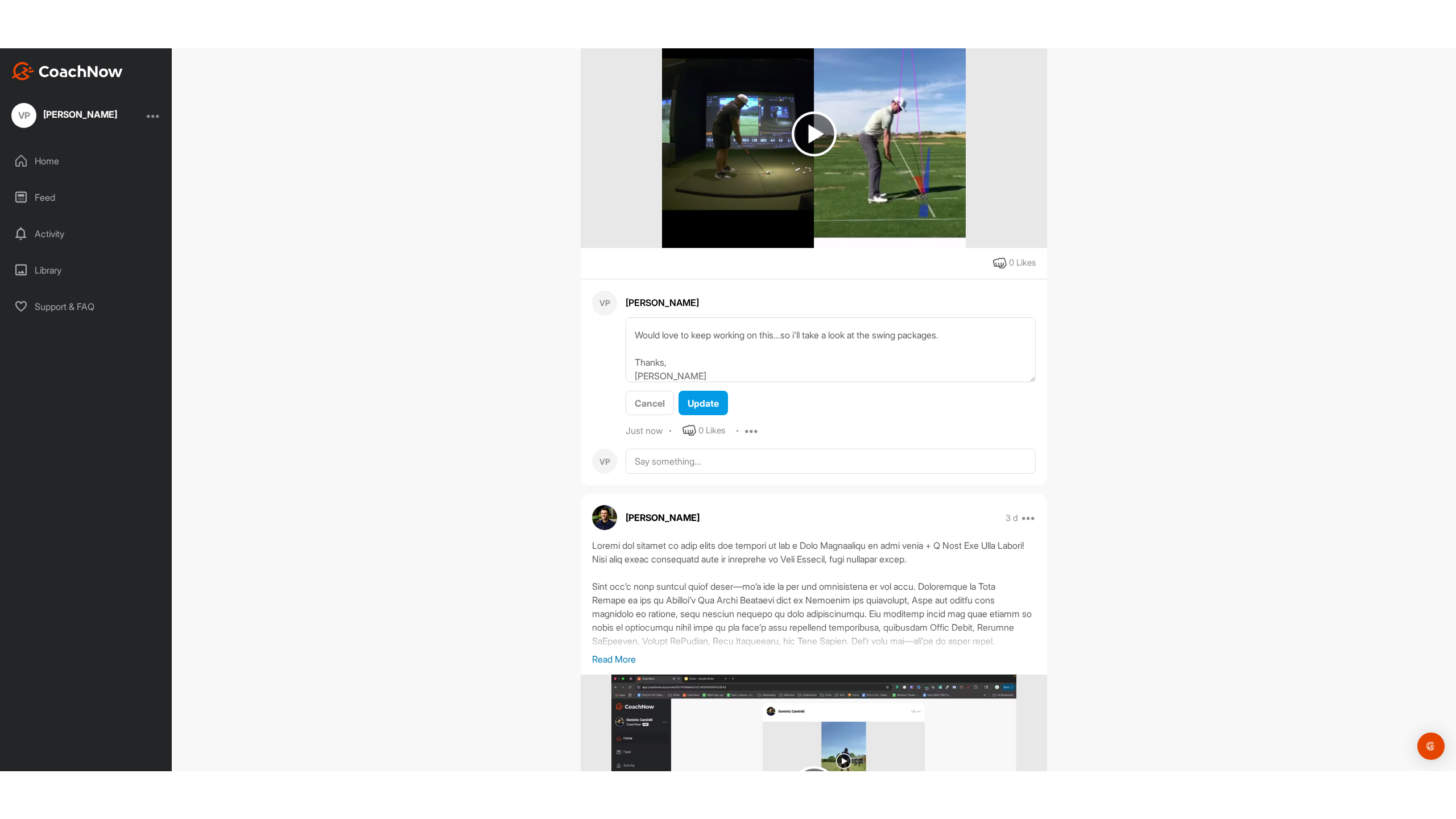
scroll to position [136, 0]
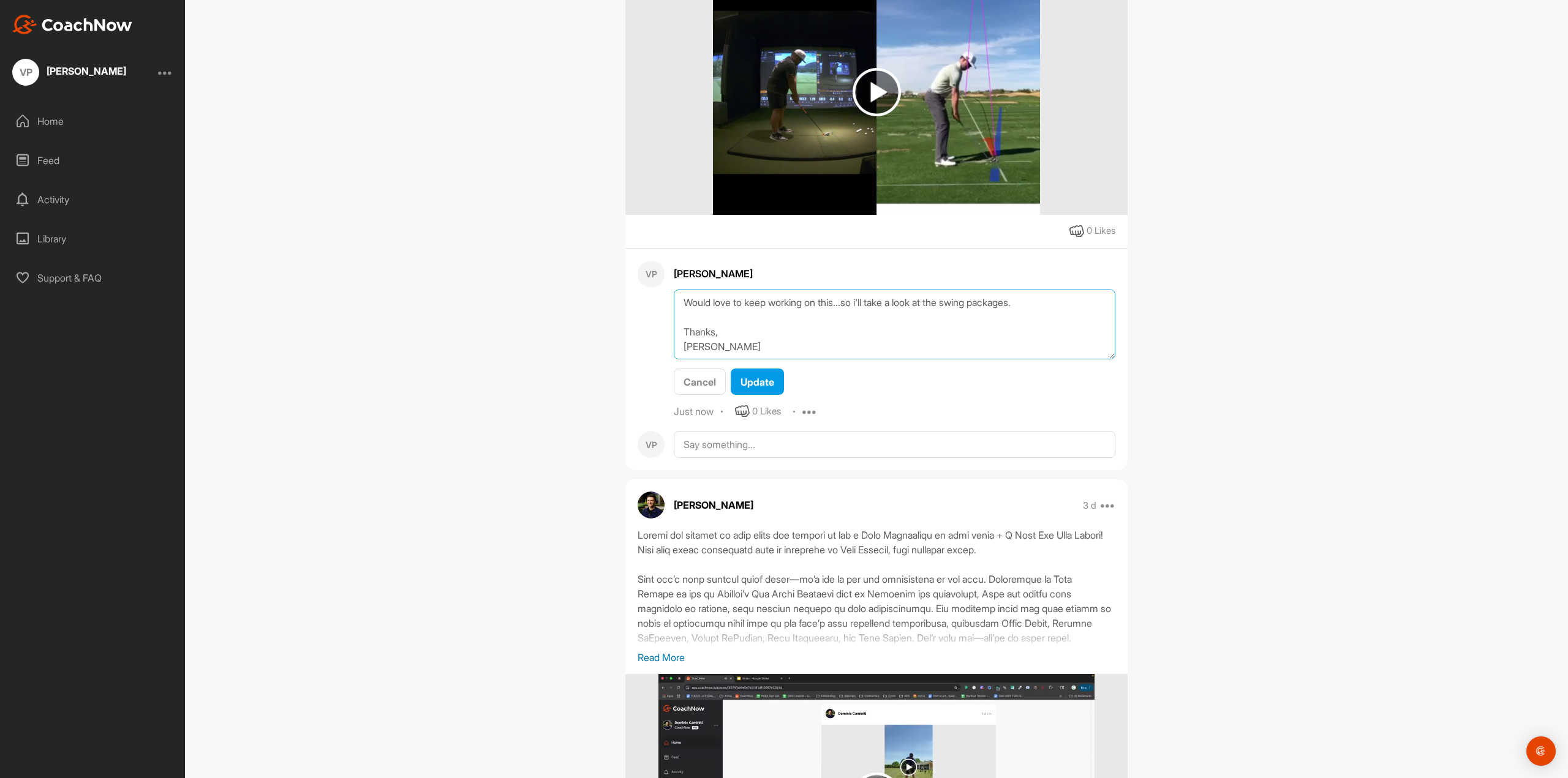
drag, startPoint x: 726, startPoint y: 393, endPoint x: 672, endPoint y: 386, distance: 54.5
click at [674, 360] on textarea "Thank you [PERSON_NAME]!! Definitely an eye opening swing assessment. I've work…" at bounding box center [894, 325] width 442 height 70
type textarea "Thank you [PERSON_NAME]!! Definitely an eye opening swing assessment. I've work…"
click at [751, 388] on span "Update" at bounding box center [758, 382] width 34 height 13
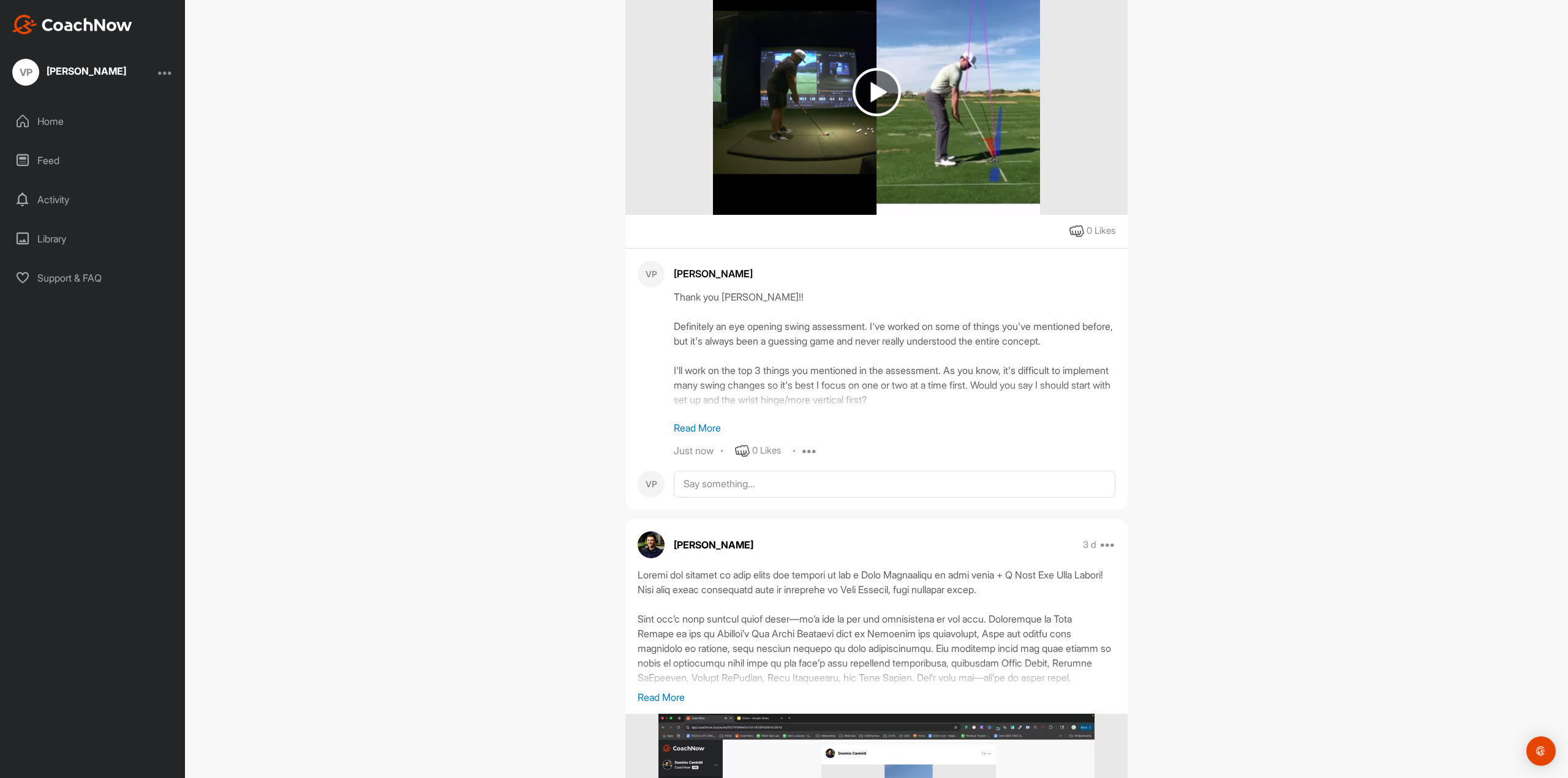
click at [870, 116] on img at bounding box center [876, 92] width 48 height 48
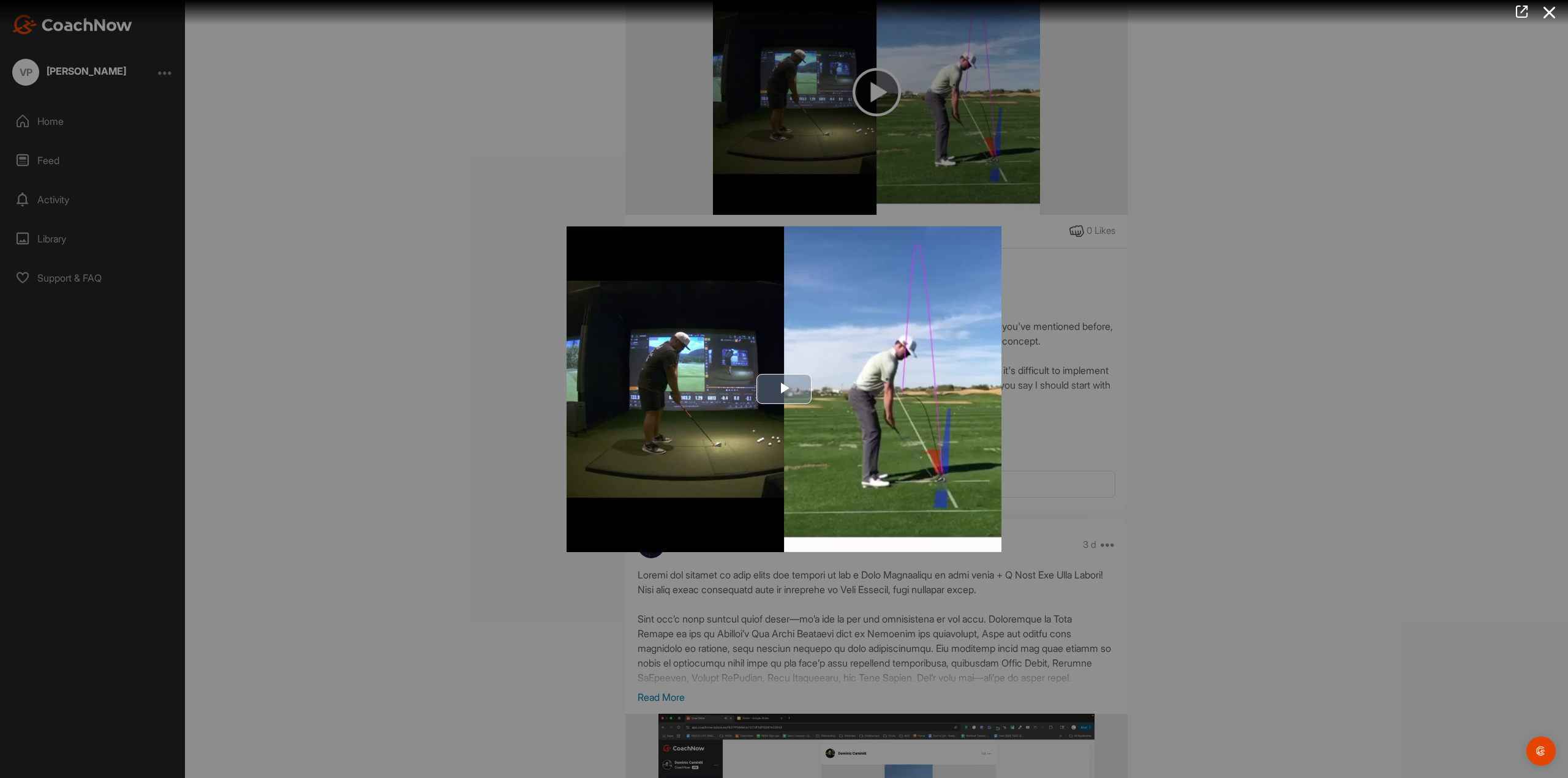
click at [815, 374] on img "Video Player" at bounding box center [784, 388] width 435 height 326
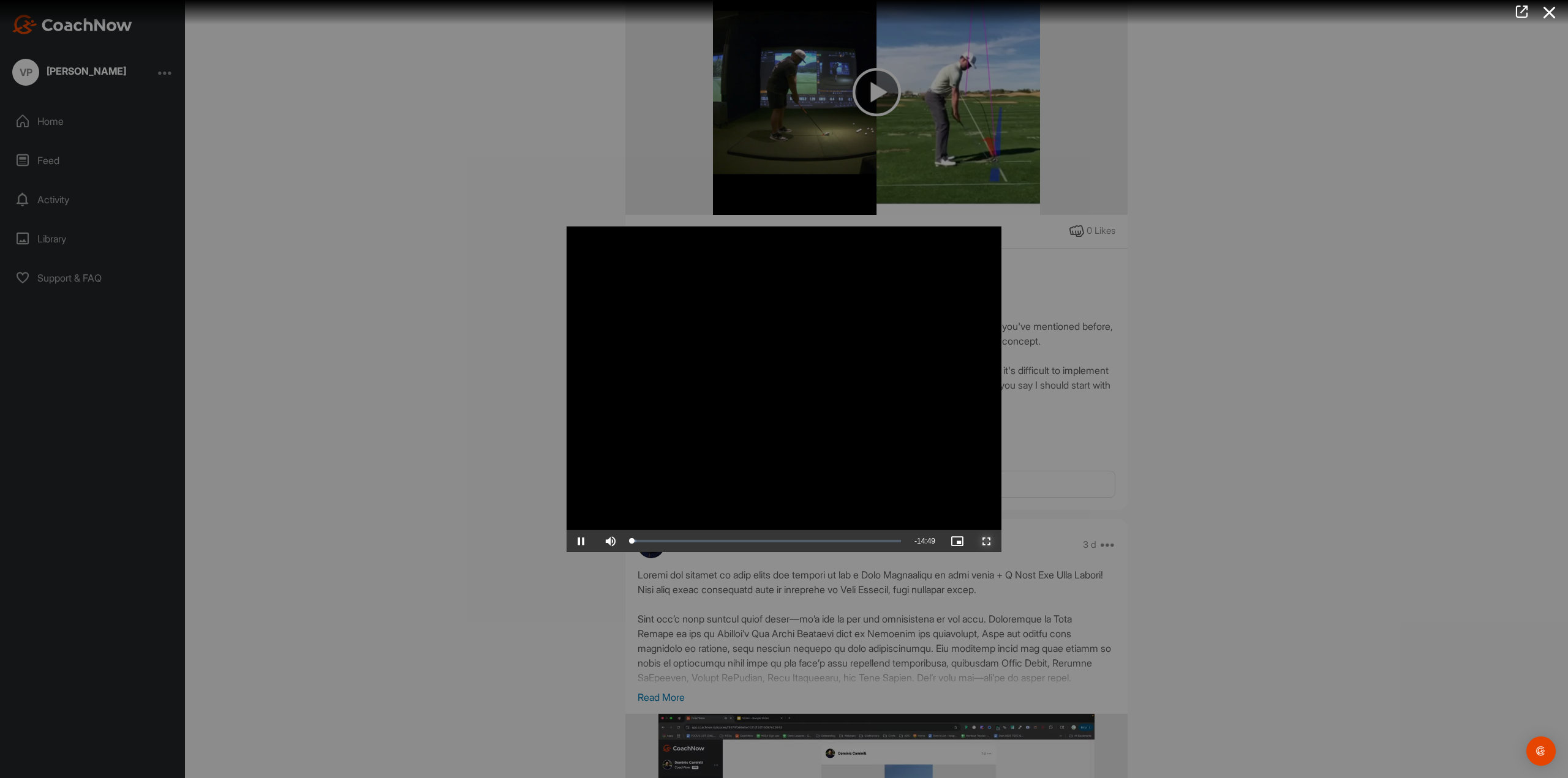
click at [992, 541] on span "Video Player" at bounding box center [987, 541] width 30 height 0
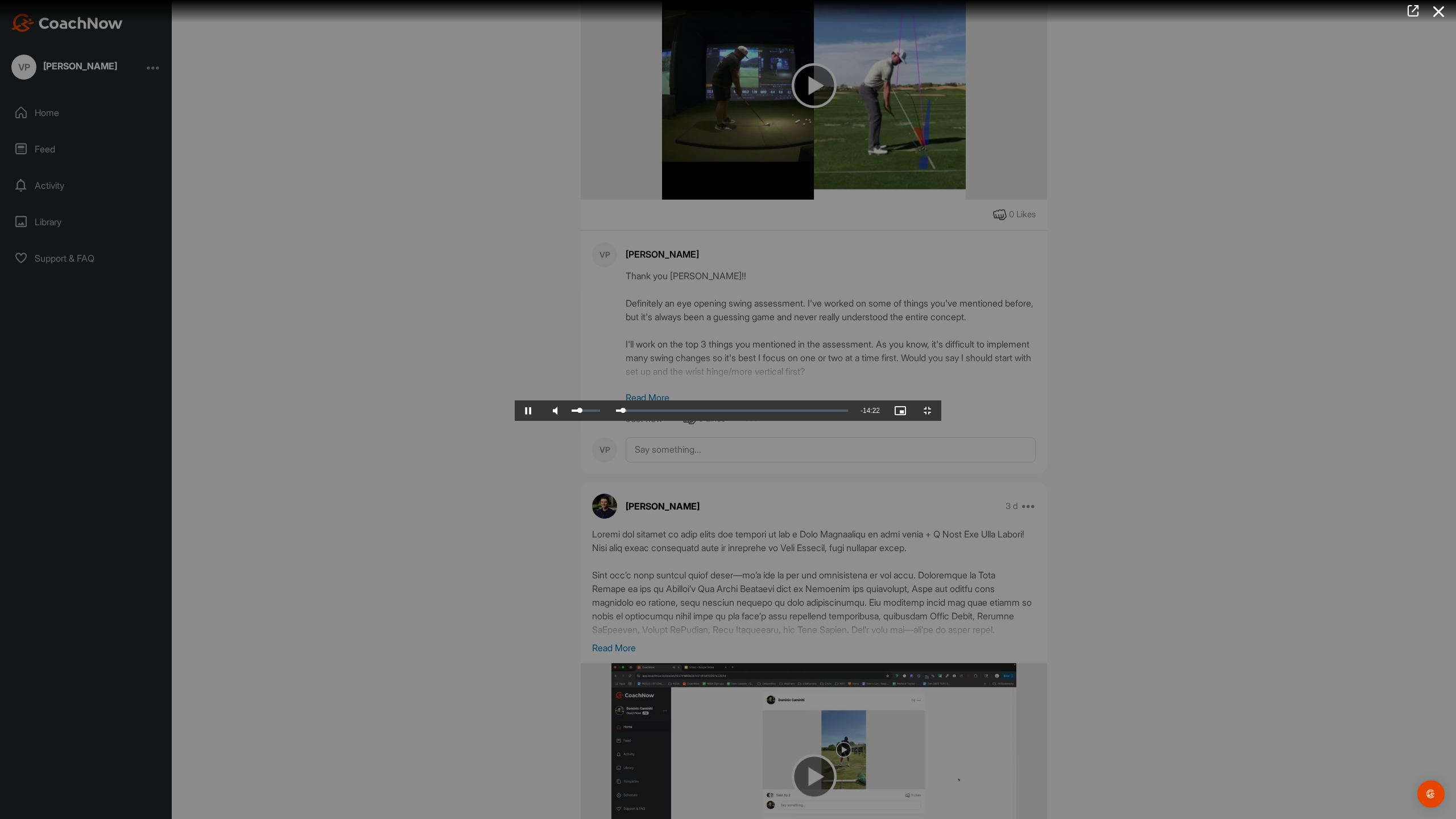
drag, startPoint x: 65, startPoint y: 813, endPoint x: 52, endPoint y: 807, distance: 14.3
click at [542, 421] on div "Mute 29%" at bounding box center [576, 410] width 68 height 20
drag, startPoint x: 59, startPoint y: 806, endPoint x: 72, endPoint y: 807, distance: 13.0
click at [572, 412] on div "Volume Level" at bounding box center [579, 411] width 15 height 2
click at [941, 411] on span "Video Player" at bounding box center [927, 411] width 27 height 0
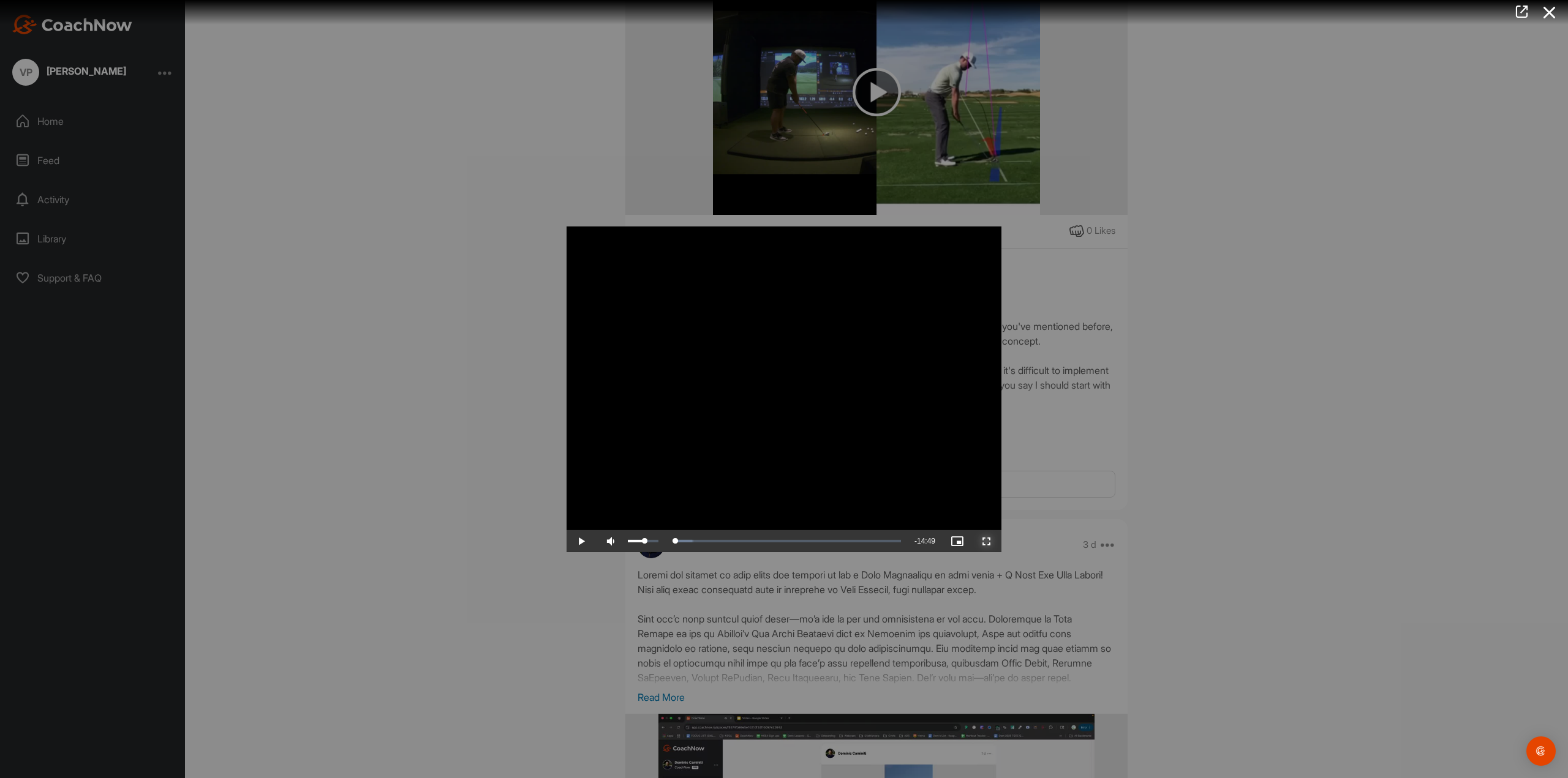
drag, startPoint x: 624, startPoint y: 539, endPoint x: 599, endPoint y: 538, distance: 25.0
click at [599, 538] on div "Play Skip Backward Skip Forward Mute 98% Current Time 0:00 / Duration 14:49 Loa…" at bounding box center [784, 541] width 435 height 22
click at [991, 541] on span "Video Player" at bounding box center [987, 541] width 30 height 0
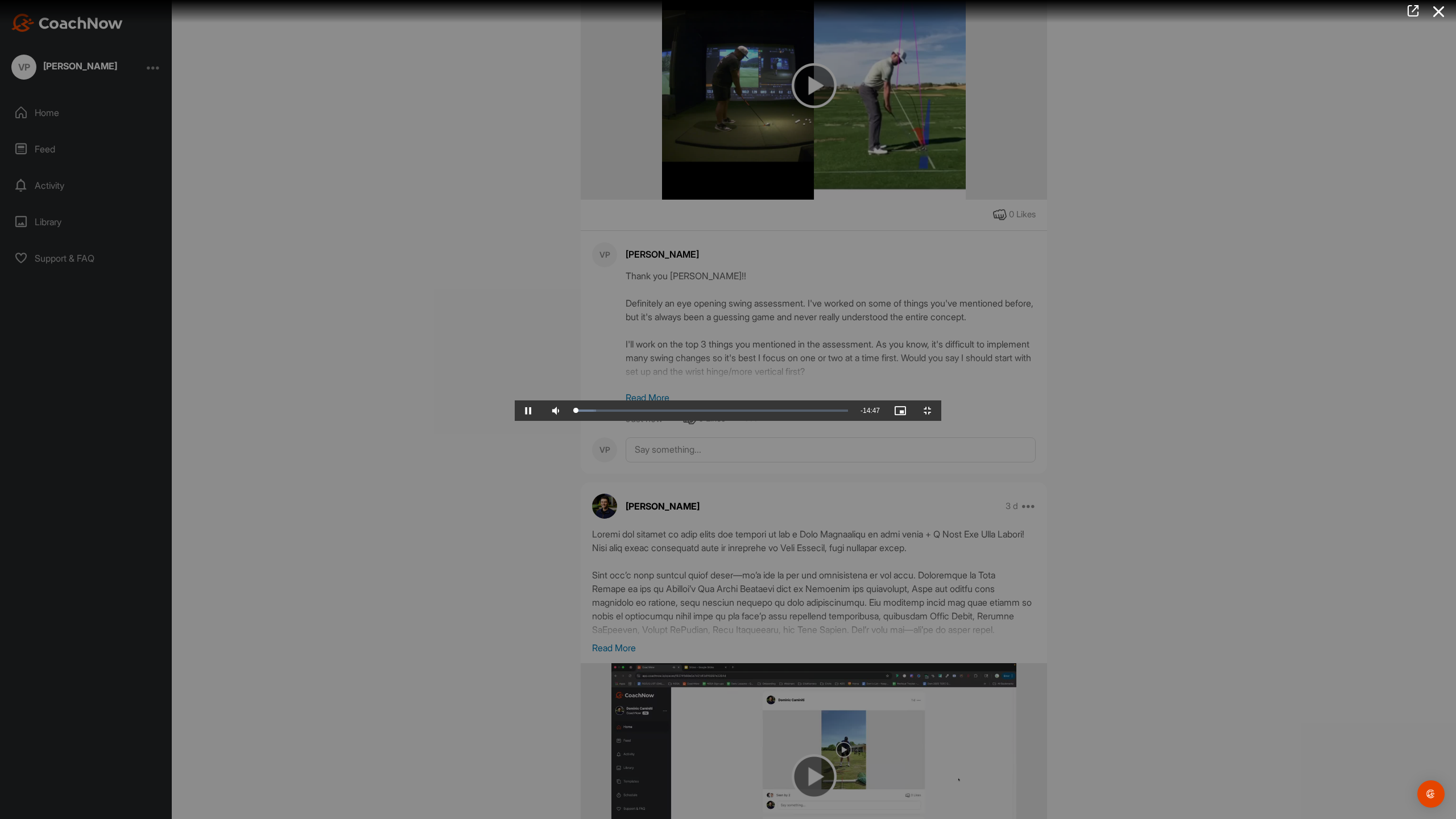
click at [515, 421] on video "Video Player" at bounding box center [728, 409] width 427 height 23
drag, startPoint x: 64, startPoint y: 809, endPoint x: 11, endPoint y: 809, distance: 53.0
click at [515, 421] on div "Play Skip Backward Skip Forward Mute 94% Current Time 0:02 / Duration 14:49 Loa…" at bounding box center [728, 410] width 427 height 20
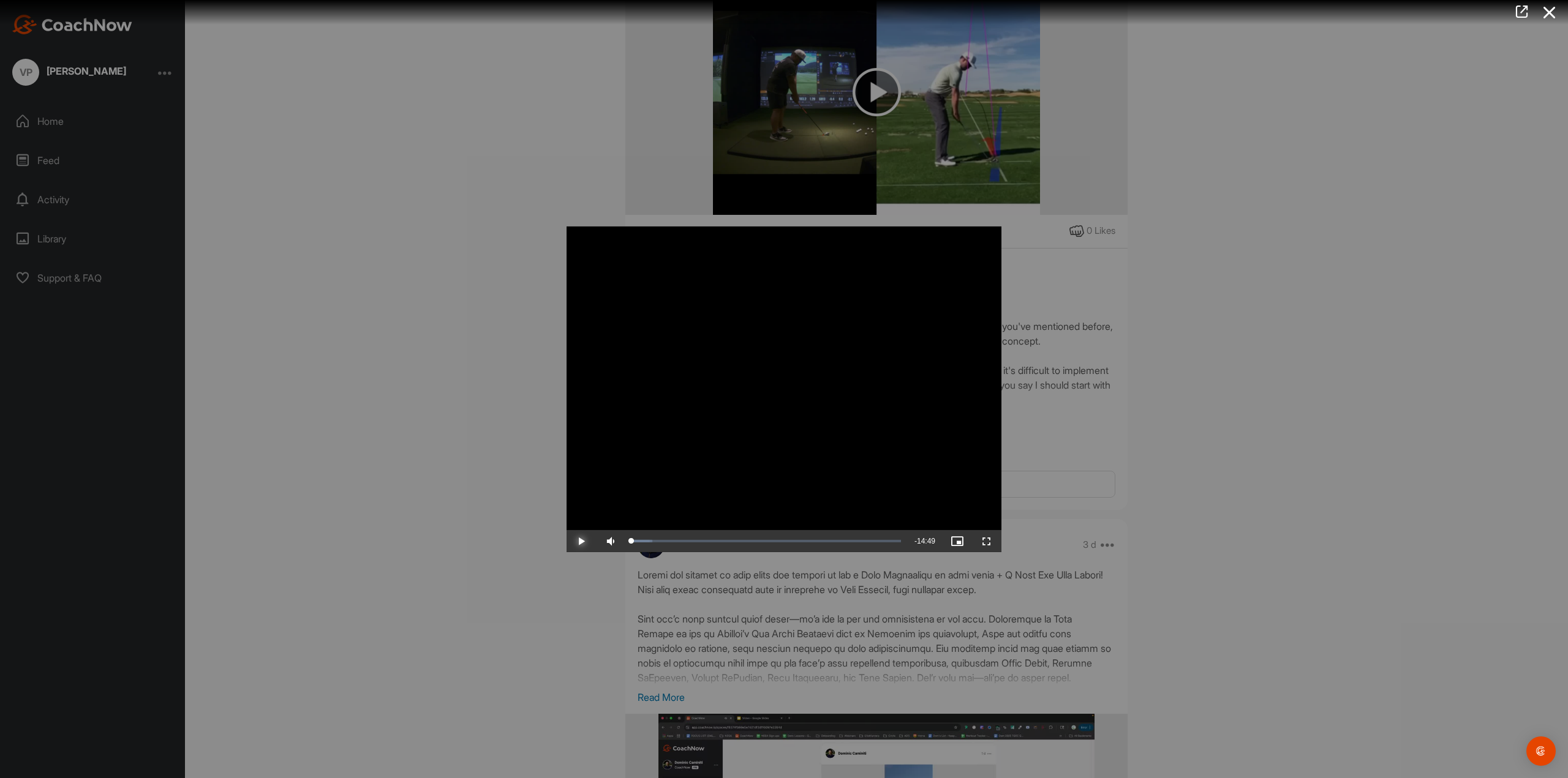
click at [581, 541] on span "Video Player" at bounding box center [581, 541] width 30 height 0
click at [987, 541] on span "Video Player" at bounding box center [987, 541] width 30 height 0
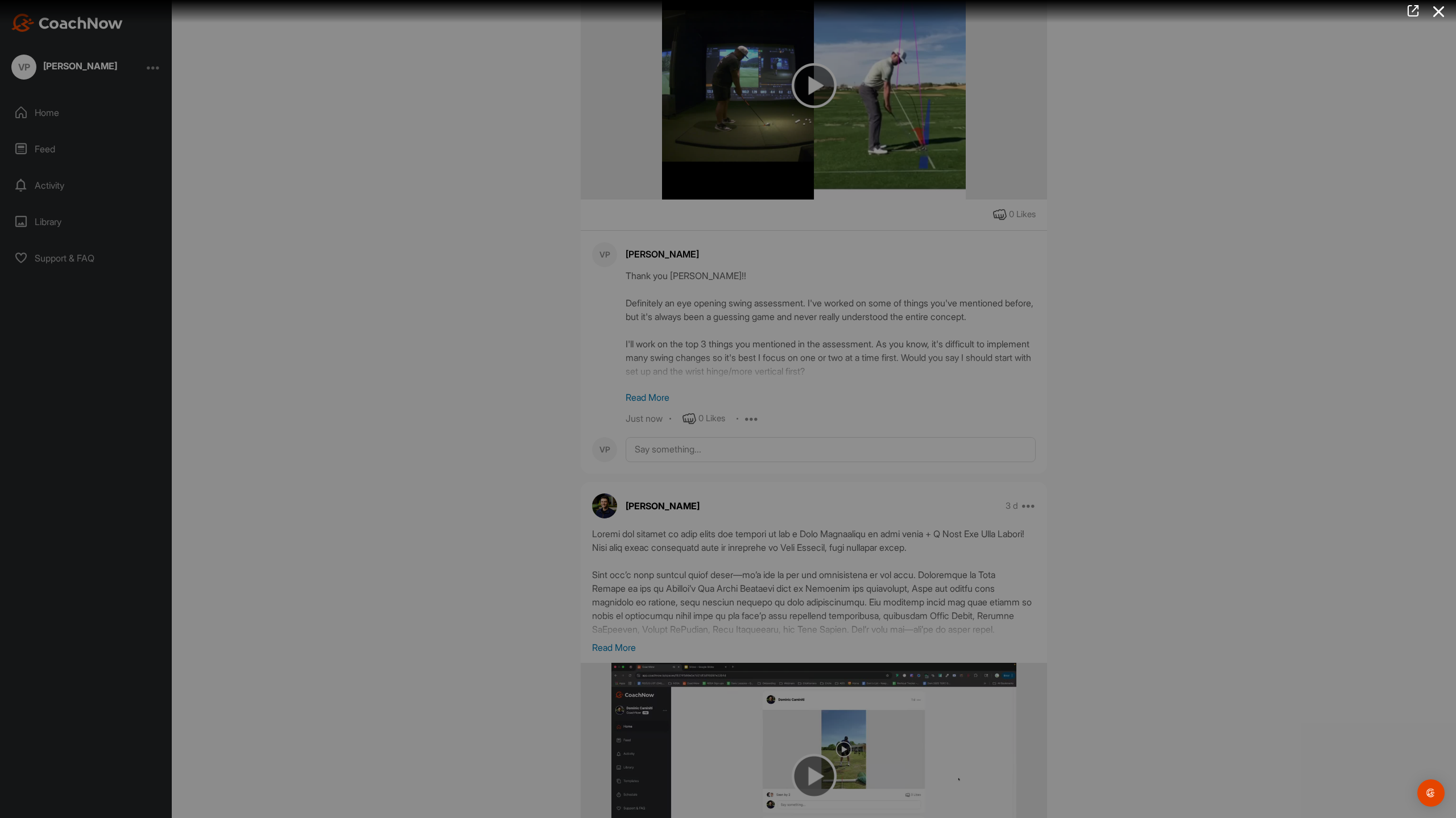
click at [862, 398] on video "Video Player" at bounding box center [728, 409] width 427 height 23
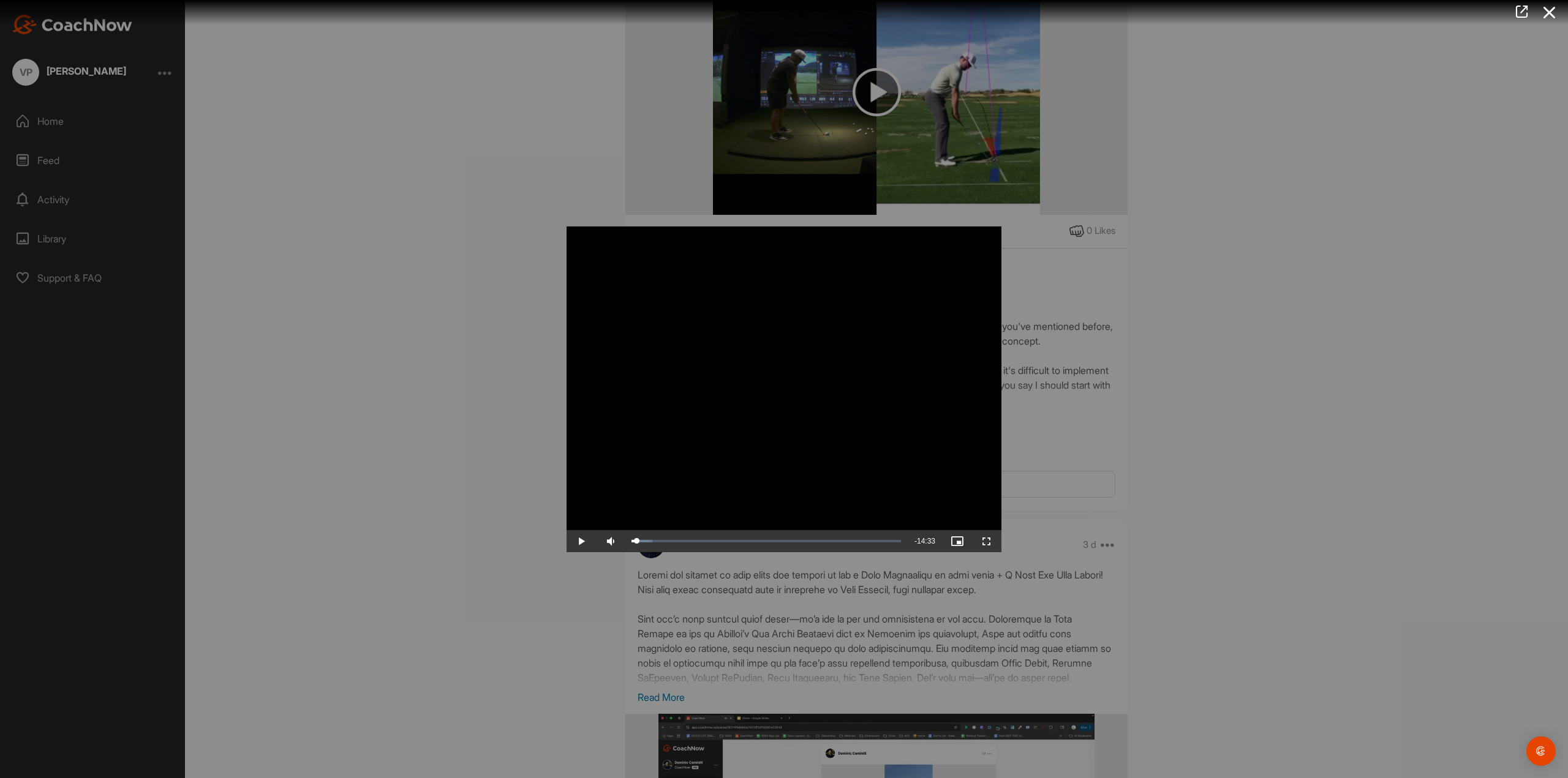
click at [855, 18] on div at bounding box center [779, 12] width 1577 height 24
click at [991, 541] on span "Video Player" at bounding box center [987, 541] width 30 height 0
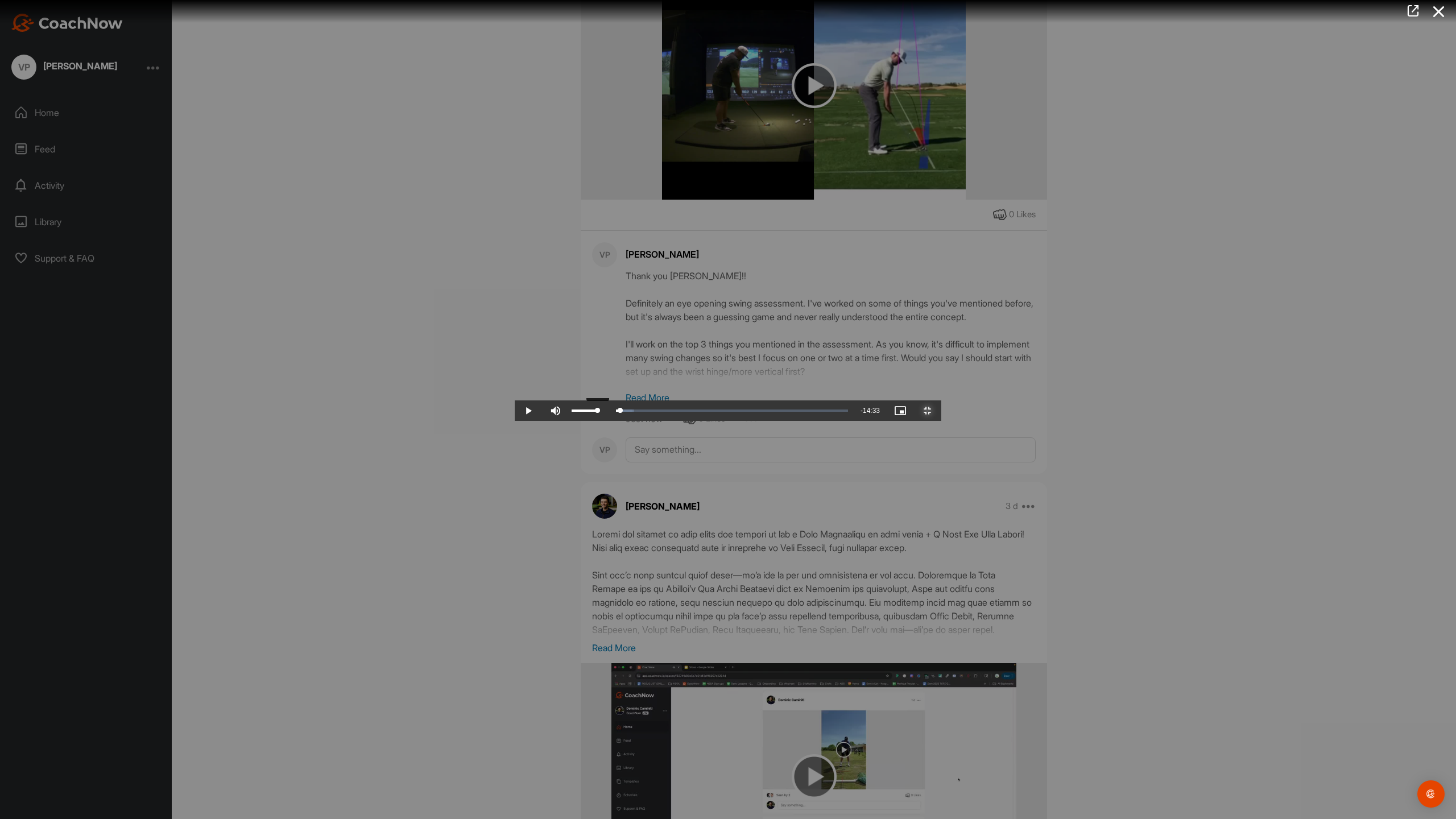
drag, startPoint x: 76, startPoint y: 811, endPoint x: 83, endPoint y: 811, distance: 7.0
click at [572, 412] on div "Volume Level" at bounding box center [585, 411] width 26 height 2
drag, startPoint x: 12, startPoint y: 811, endPoint x: 34, endPoint y: 807, distance: 22.4
click at [515, 411] on span "Video Player" at bounding box center [528, 411] width 27 height 0
drag, startPoint x: 81, startPoint y: 809, endPoint x: 11, endPoint y: 806, distance: 70.1
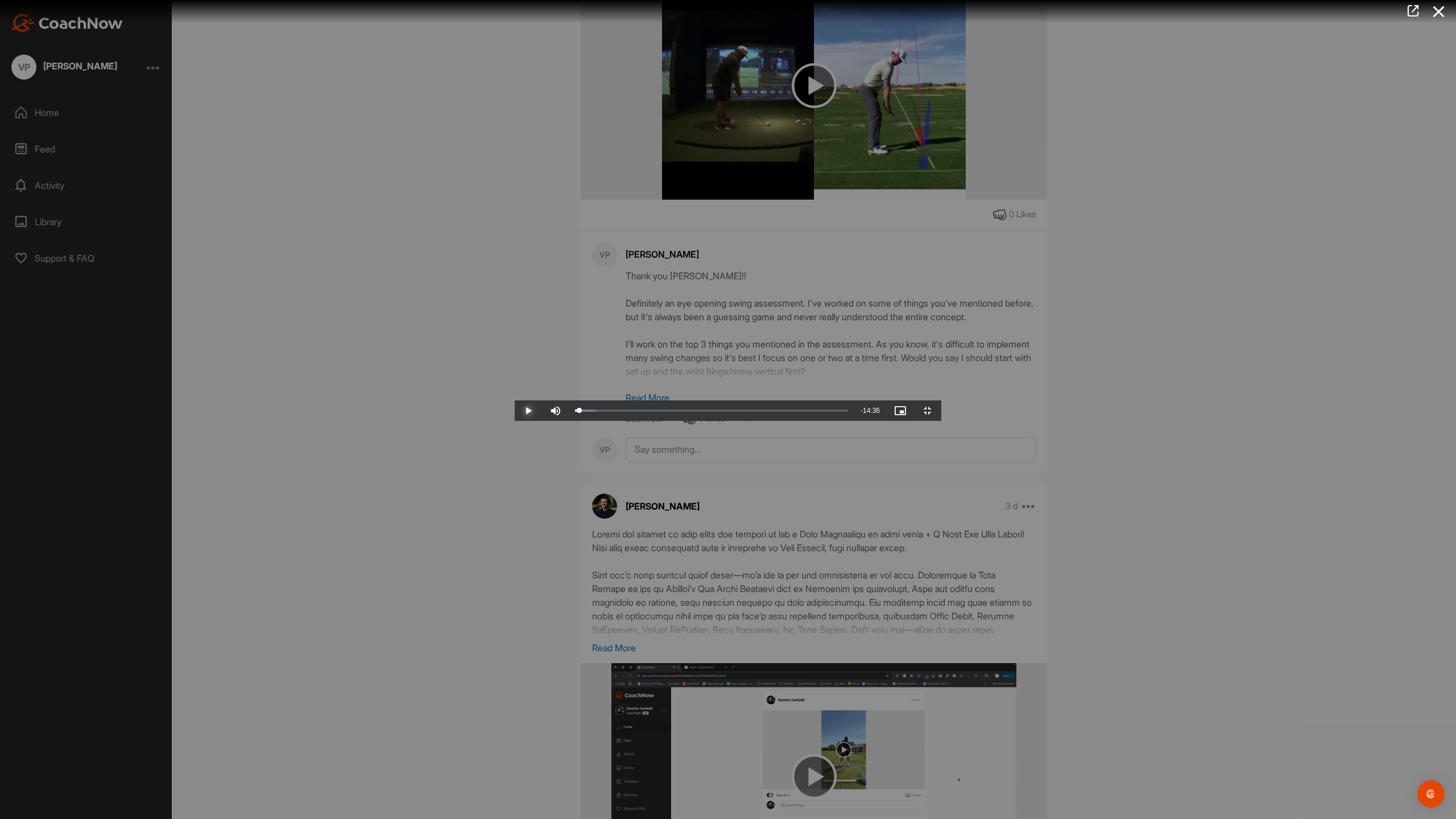
click at [515, 421] on div "Play Skip Backward Skip Forward Mute 0% Current Time 0:13 / Duration 14:49 Load…" at bounding box center [728, 410] width 427 height 20
click at [822, 421] on video "Video Player" at bounding box center [728, 409] width 427 height 23
